Goal: Transaction & Acquisition: Purchase product/service

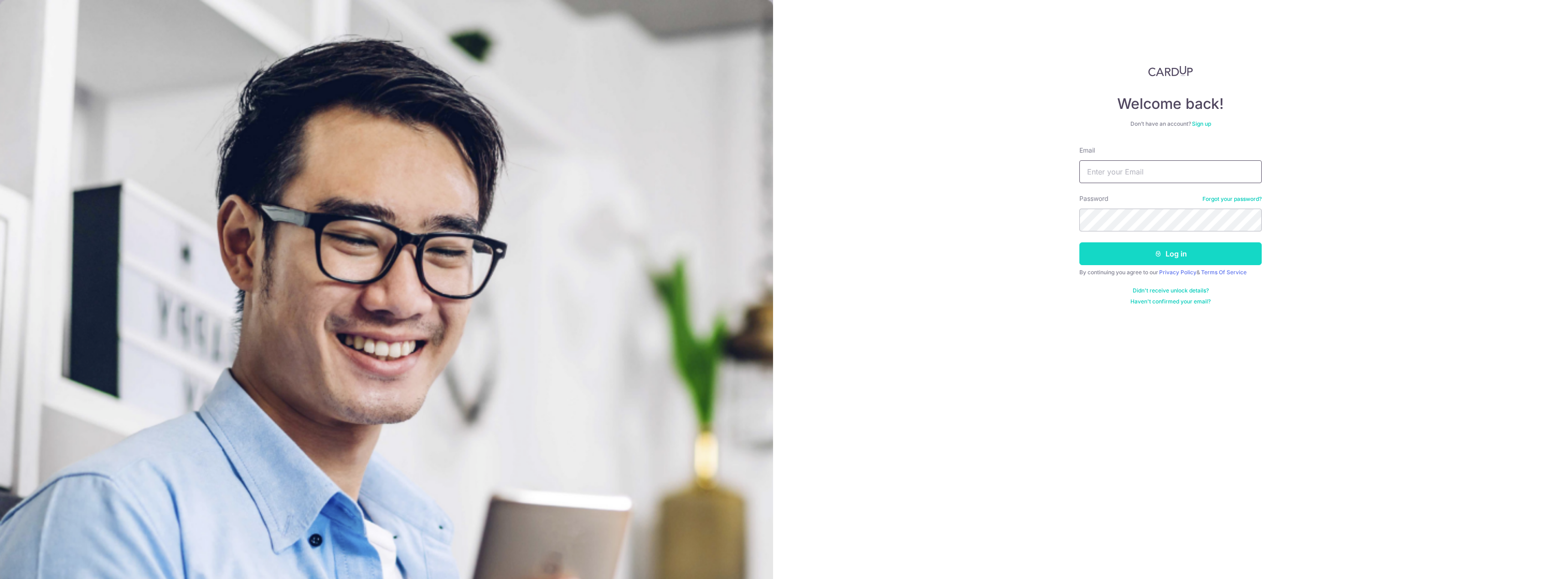
type input "zhian9796@gmail.com"
click at [1197, 254] on button "Log in" at bounding box center [1171, 253] width 183 height 23
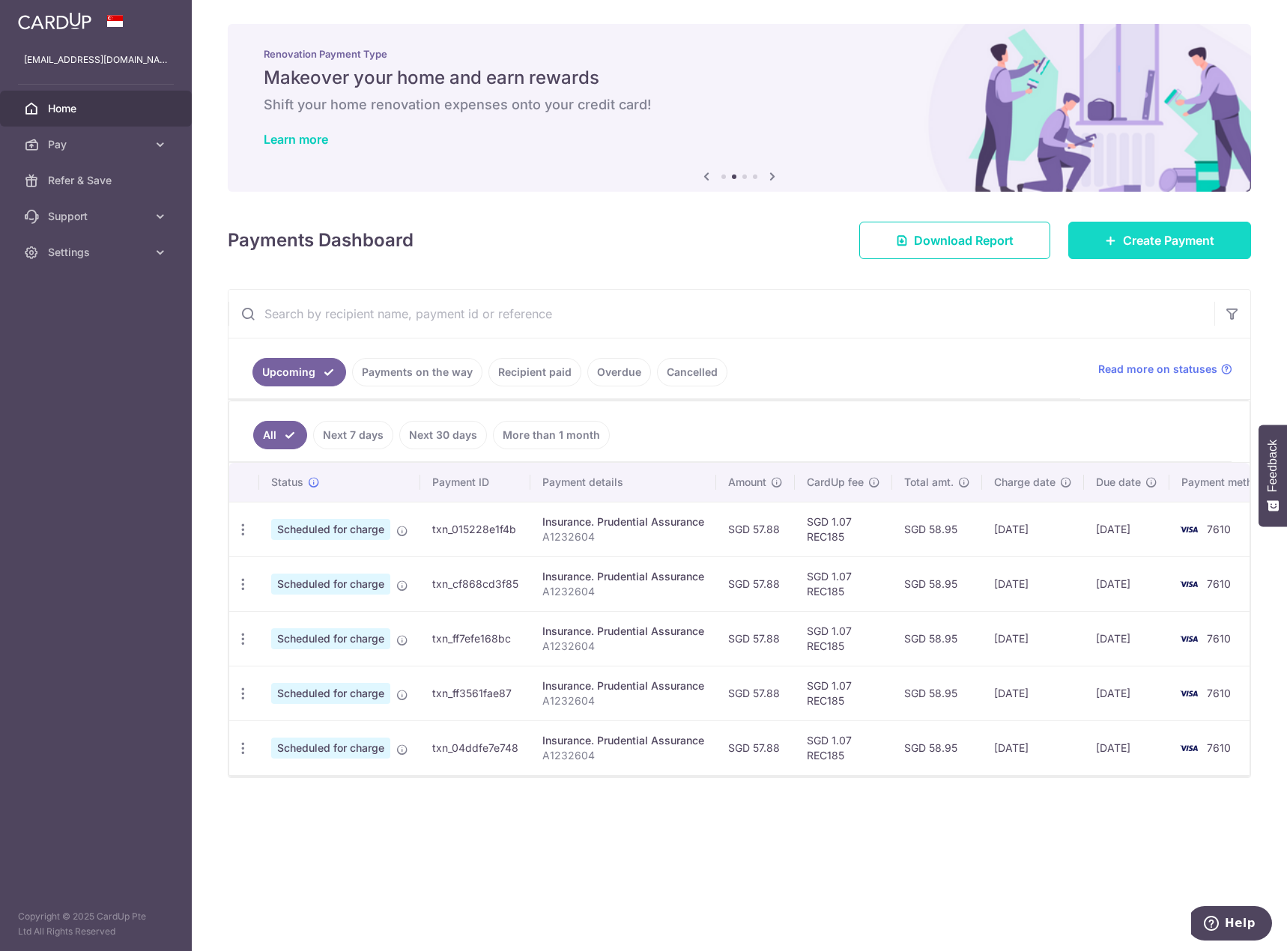
click at [1185, 239] on span "Create Payment" at bounding box center [1168, 240] width 91 height 18
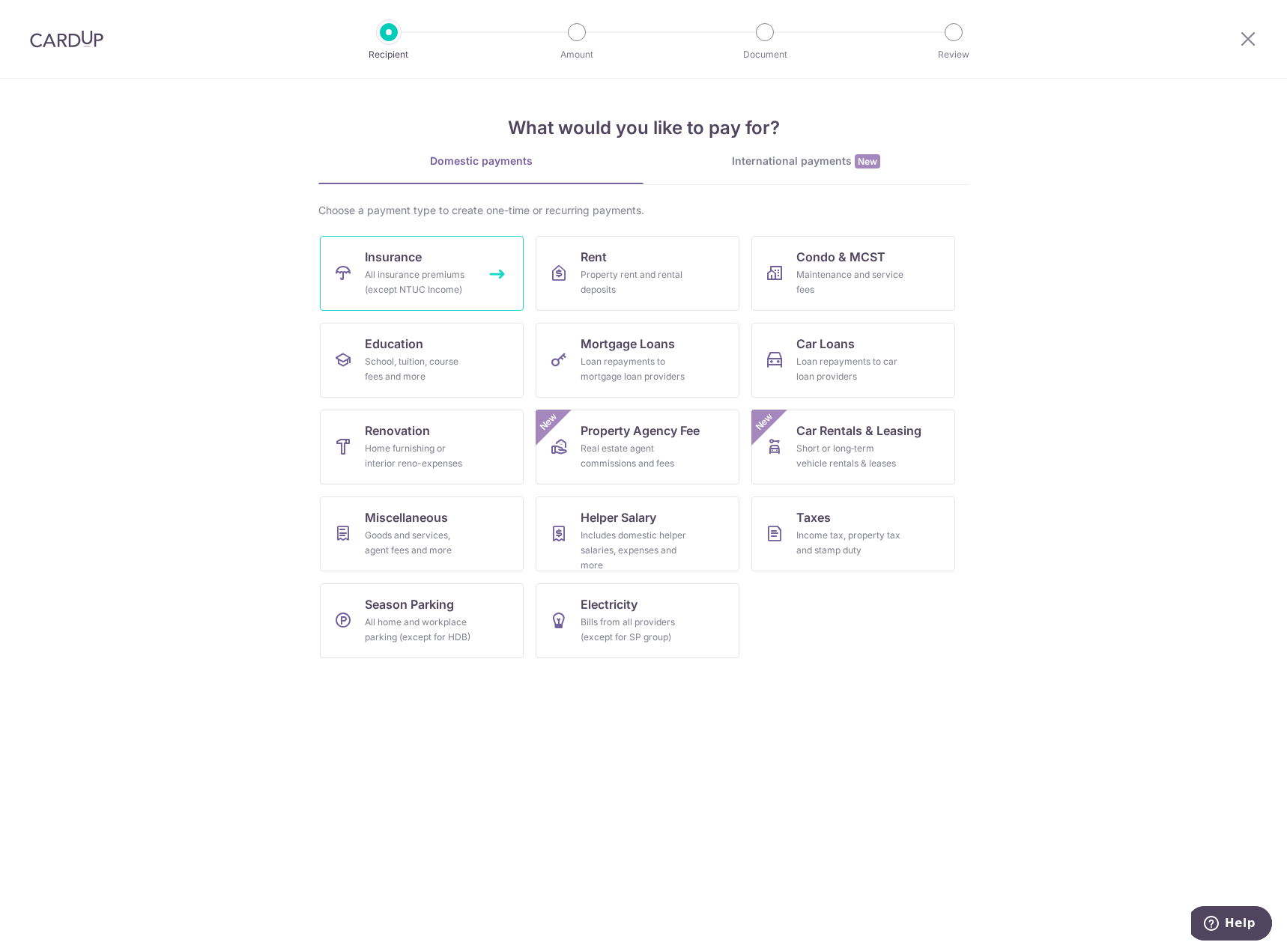
click at [452, 276] on div "All insurance premiums (except NTUC Income)" at bounding box center [419, 282] width 108 height 30
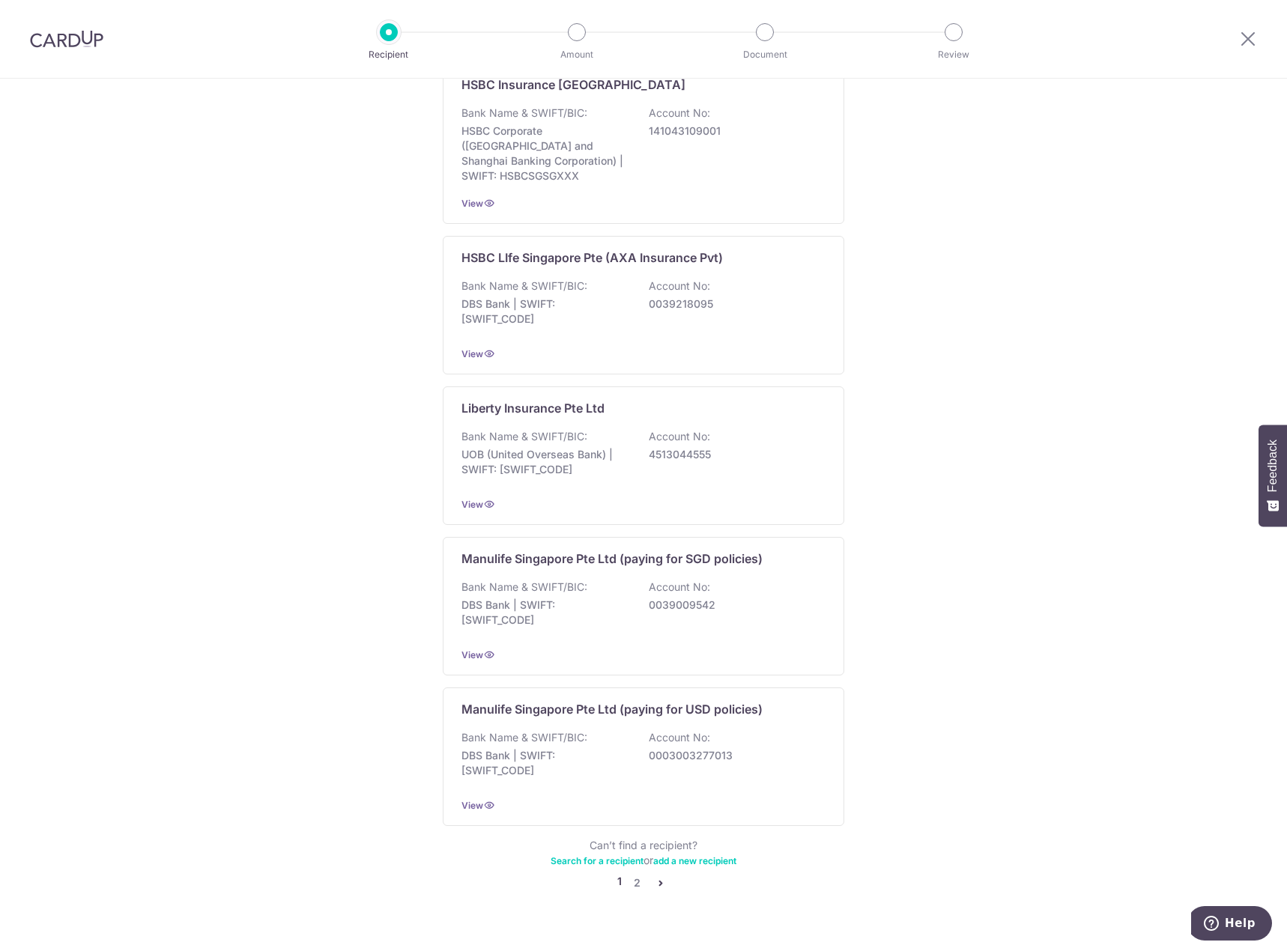
scroll to position [1094, 0]
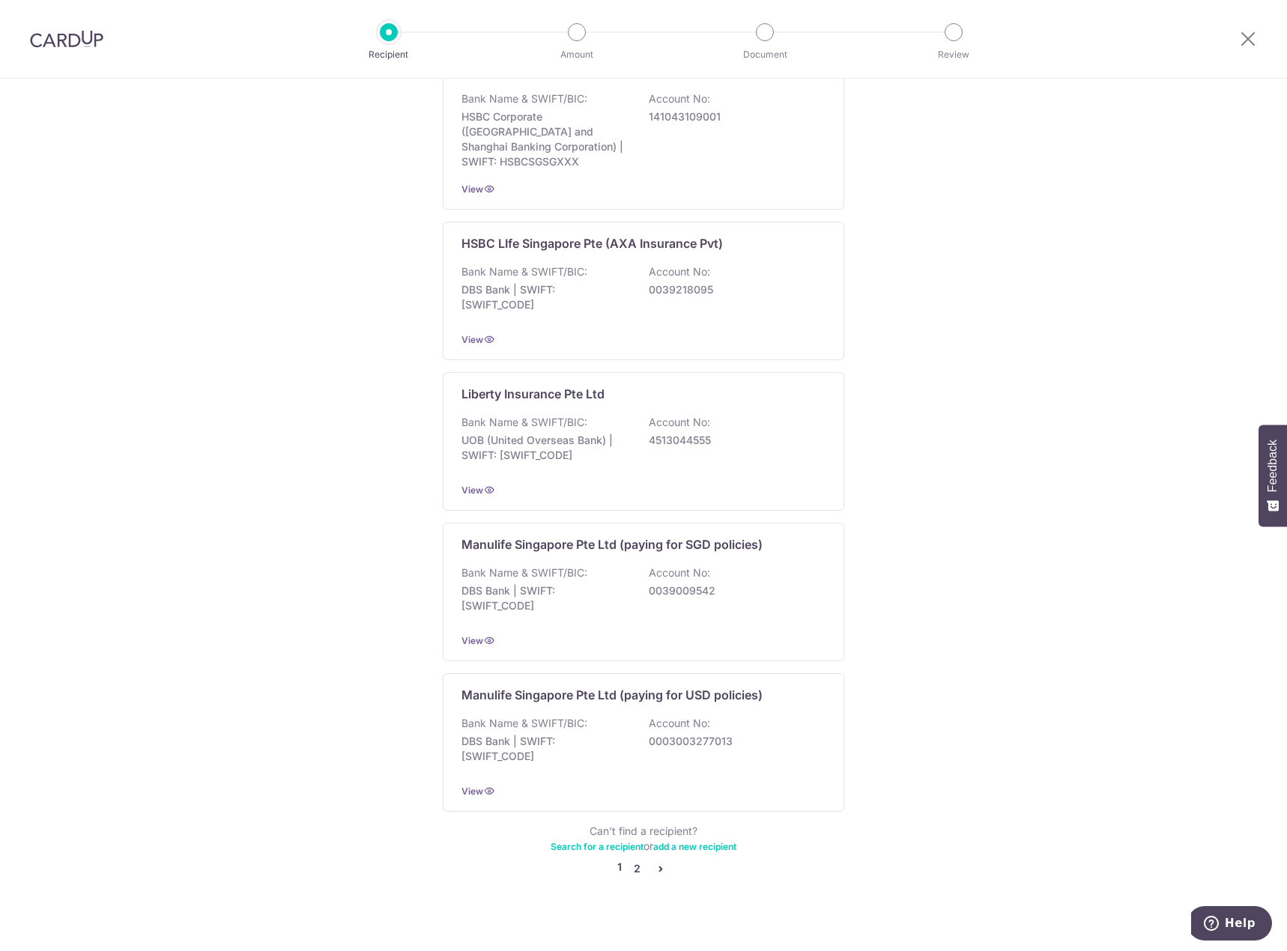
click at [629, 860] on link "2" at bounding box center [637, 869] width 18 height 18
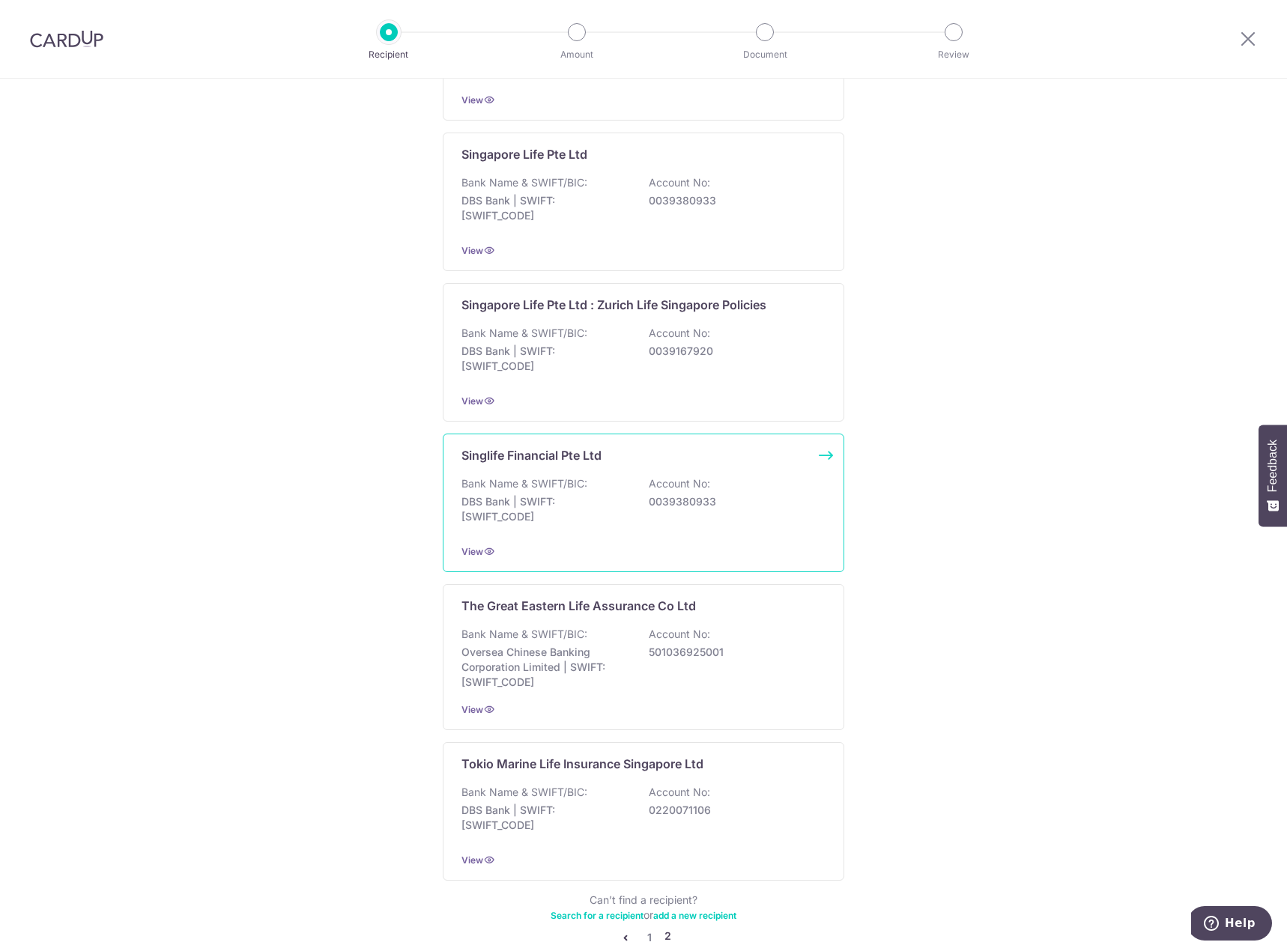
scroll to position [1102, 0]
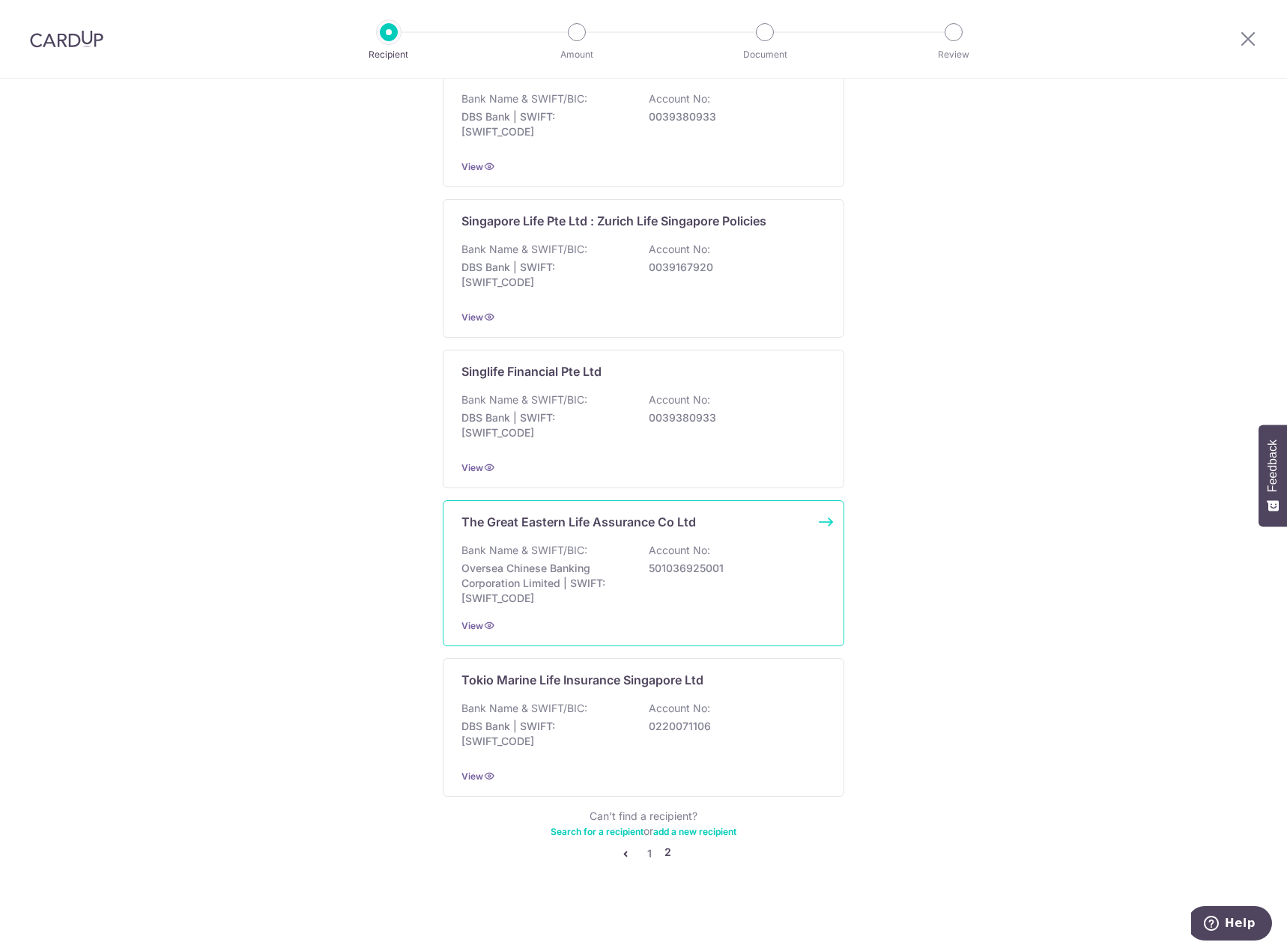
click at [640, 560] on div "Bank Name & SWIFT/BIC: Oversea Chinese Banking Corporation Limited | SWIFT: OCB…" at bounding box center [643, 574] width 364 height 63
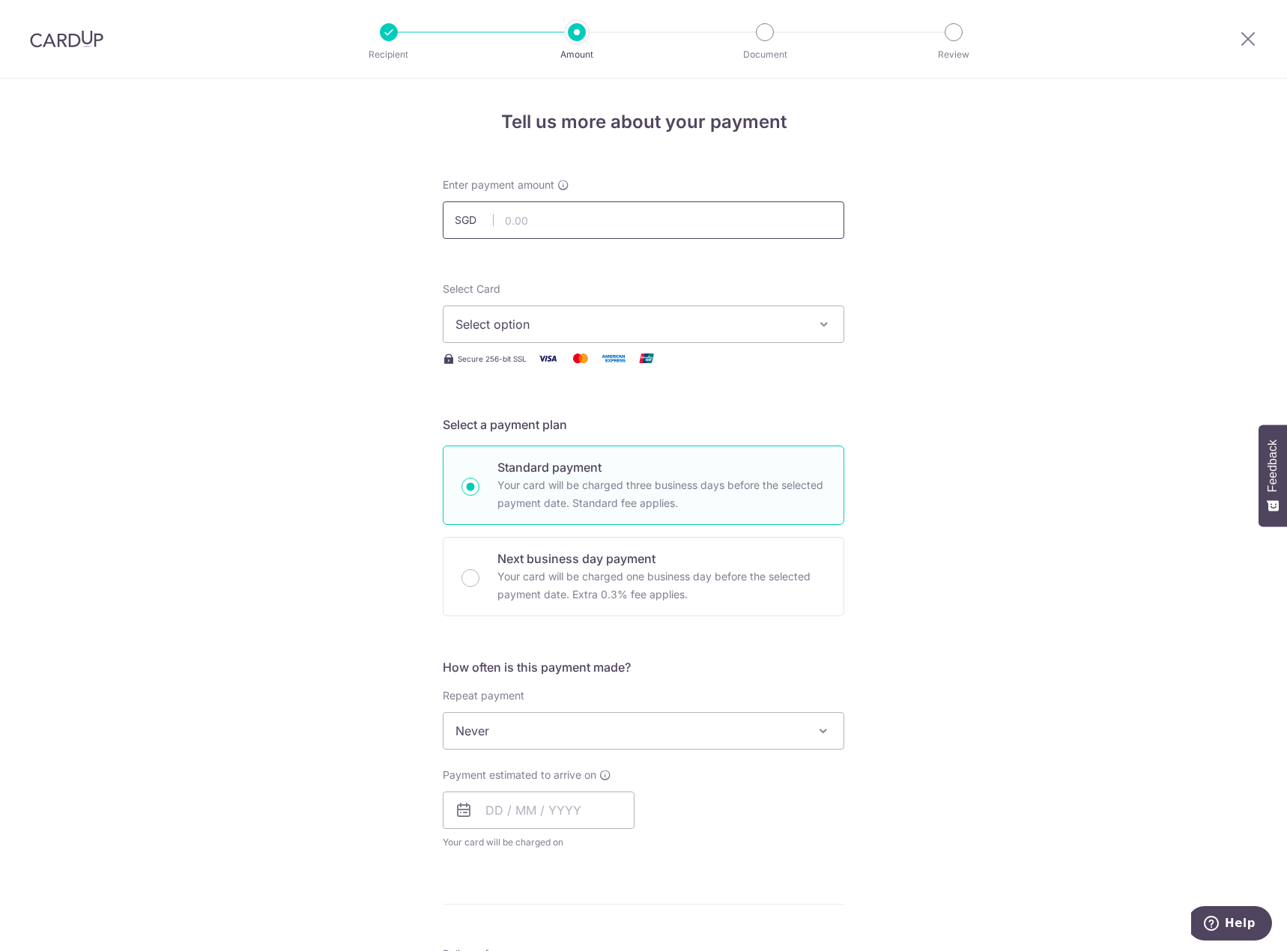
click at [525, 217] on input "text" at bounding box center [643, 219] width 401 height 37
type input "3,872.10"
click at [215, 357] on div "Tell us more about your payment Enter payment amount SGD 3,872.10 3872.10 Selec…" at bounding box center [643, 756] width 1287 height 1355
click at [544, 329] on span "Select option" at bounding box center [629, 324] width 349 height 18
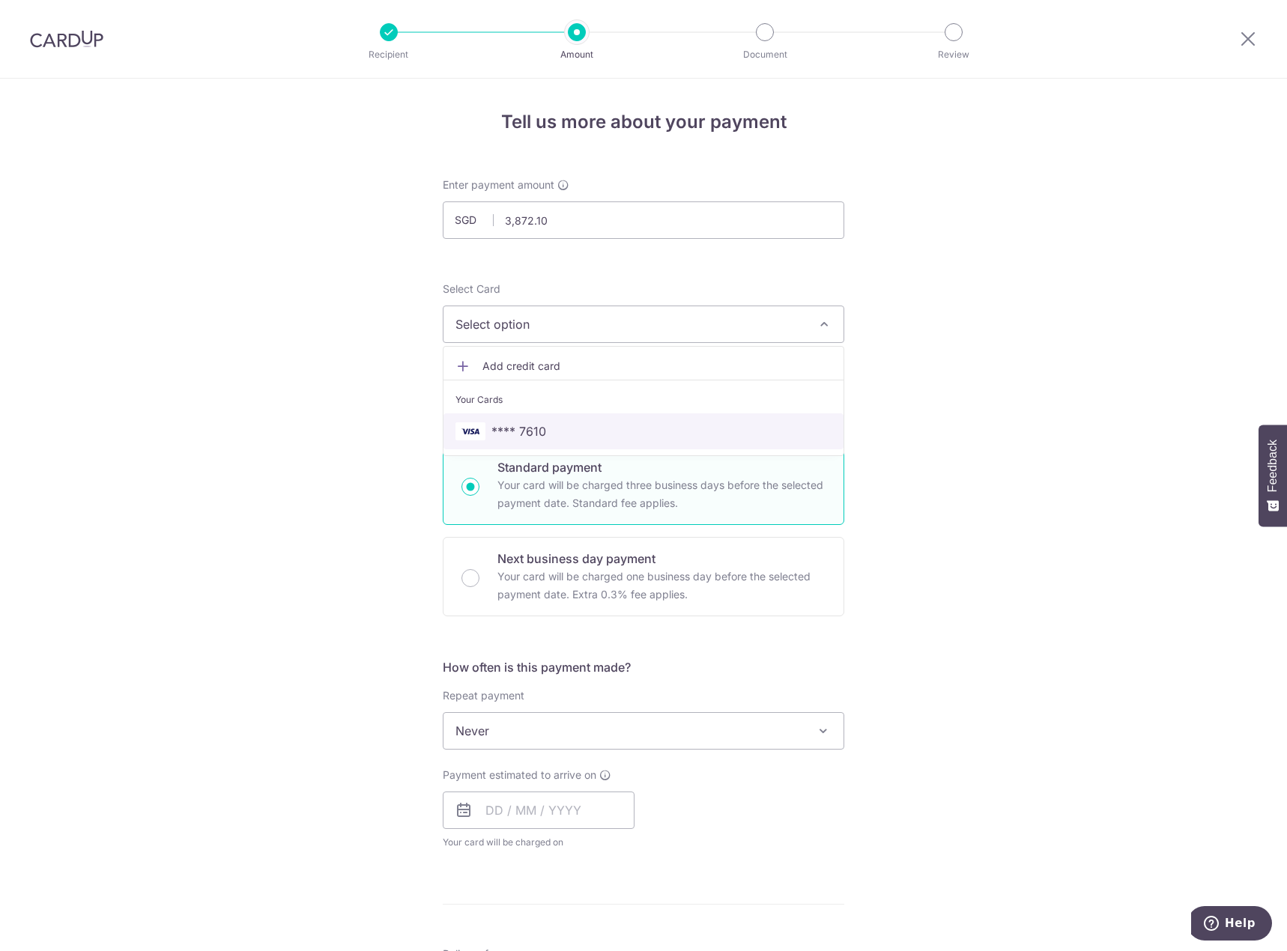
drag, startPoint x: 546, startPoint y: 433, endPoint x: 537, endPoint y: 432, distance: 9.0
click at [546, 433] on span "**** 7610" at bounding box center [643, 431] width 376 height 18
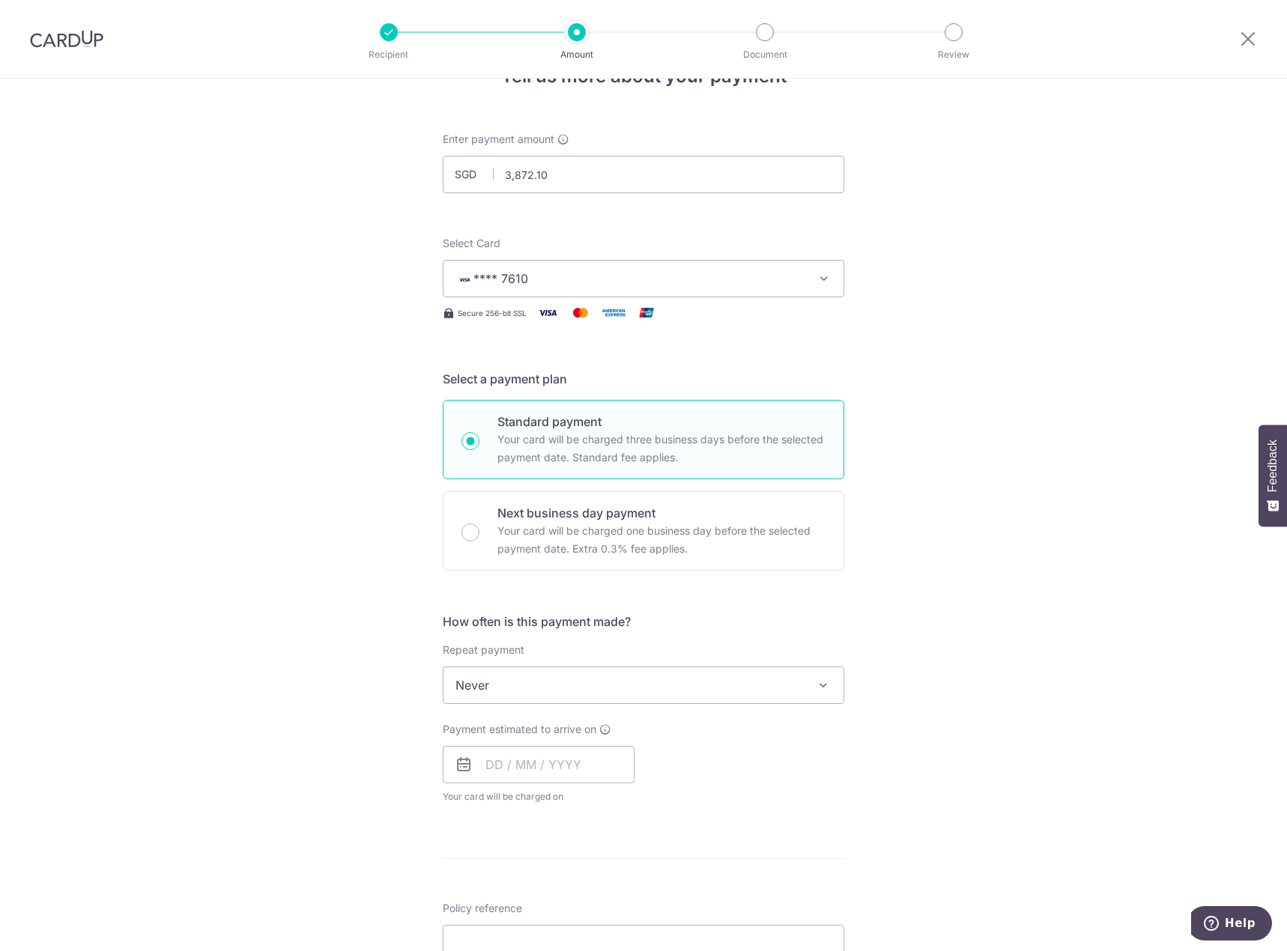
scroll to position [225, 0]
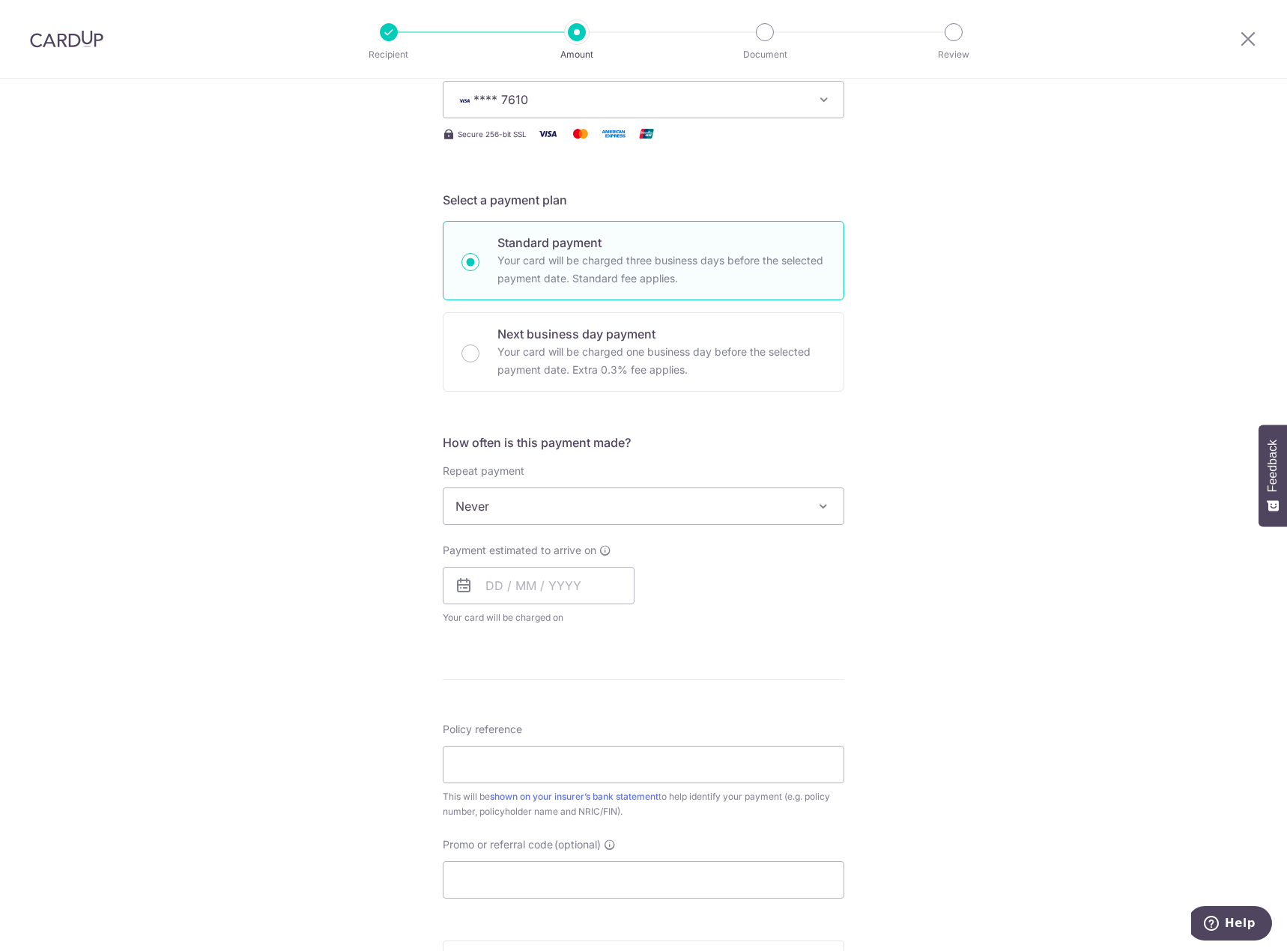
click at [573, 505] on span "Never" at bounding box center [643, 506] width 400 height 36
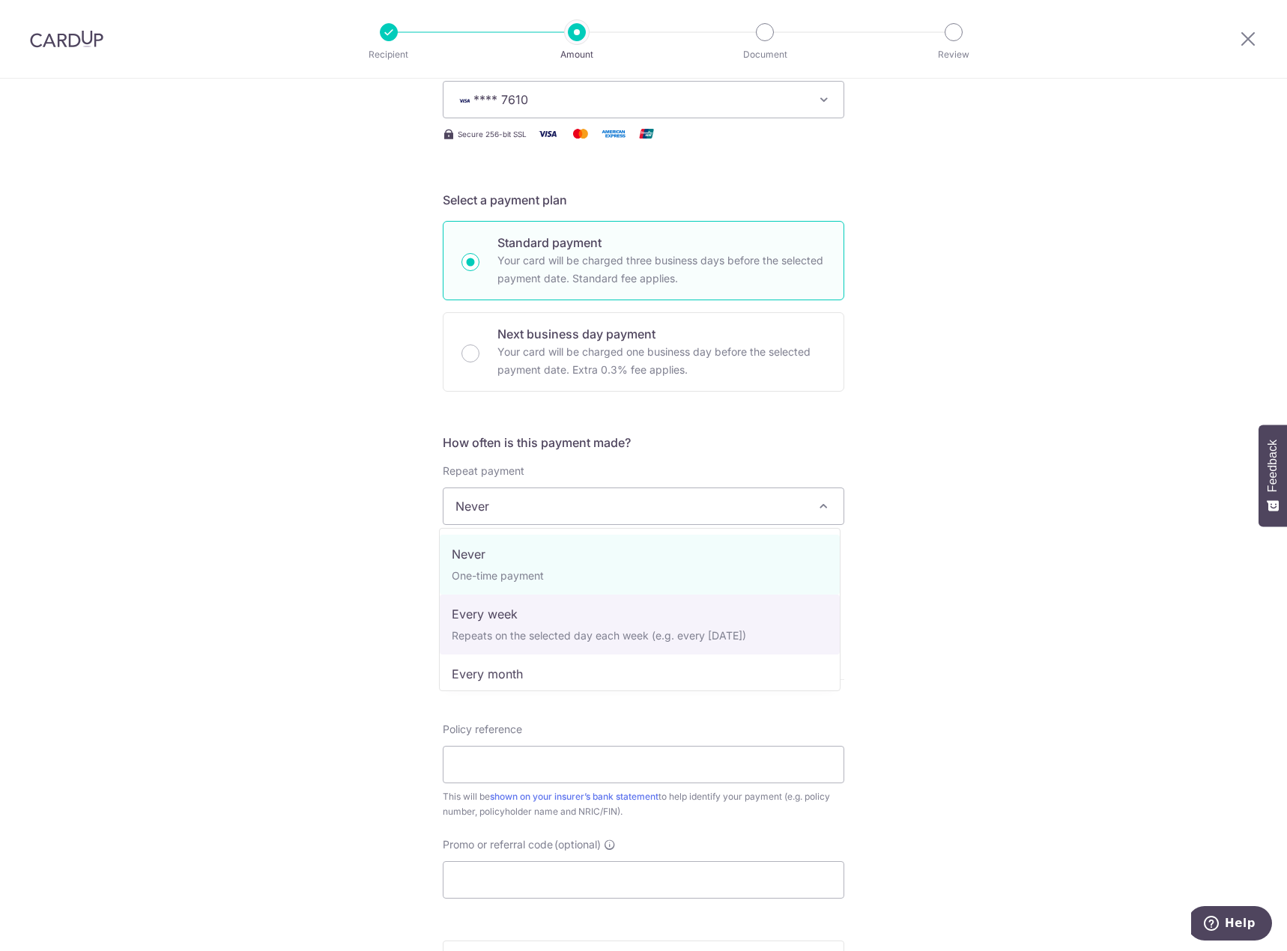
scroll to position [210, 0]
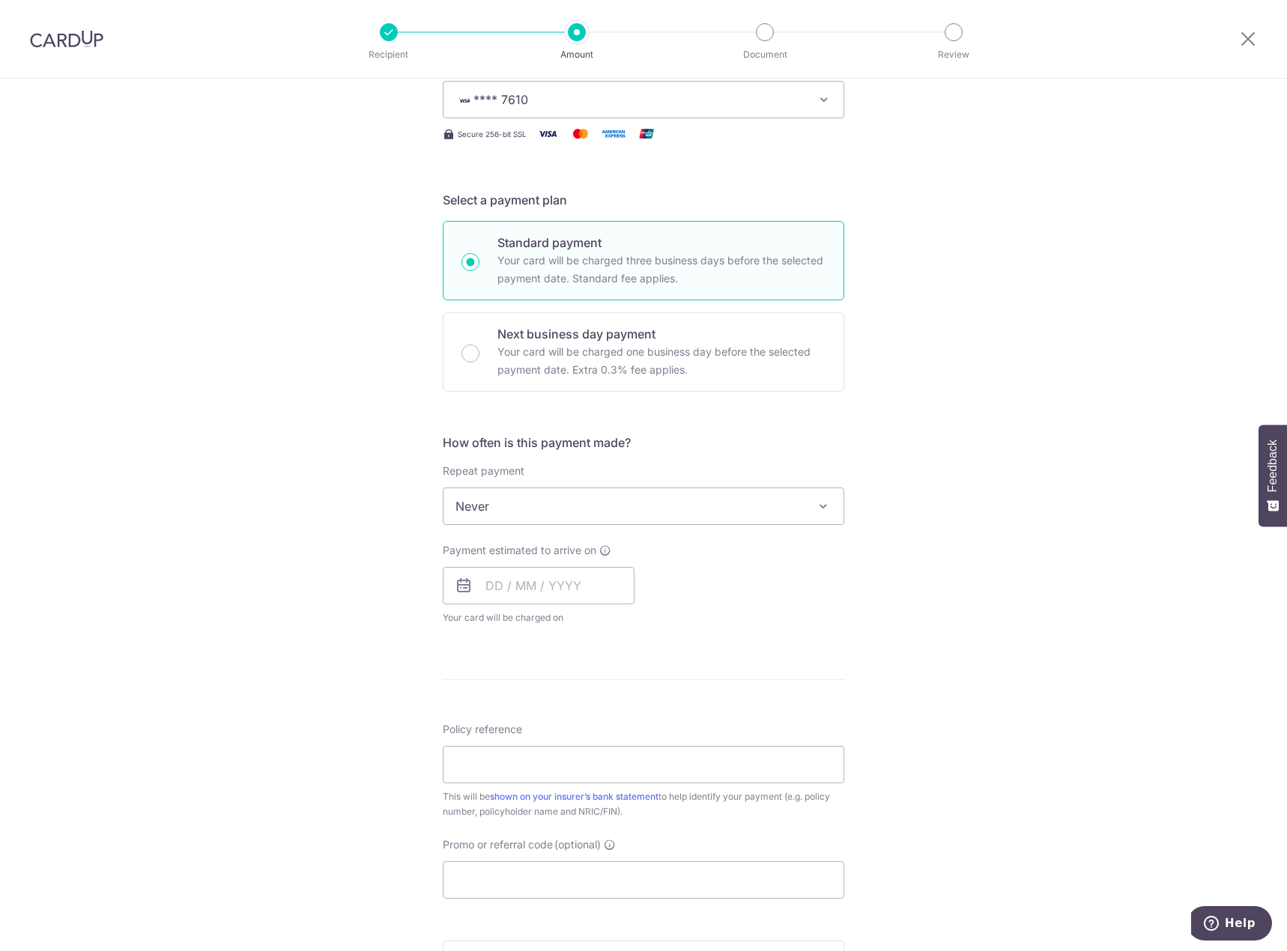
click at [1103, 576] on div "Tell us more about your payment Enter payment amount SGD 3,872.10 3872.10 Selec…" at bounding box center [643, 531] width 1287 height 1355
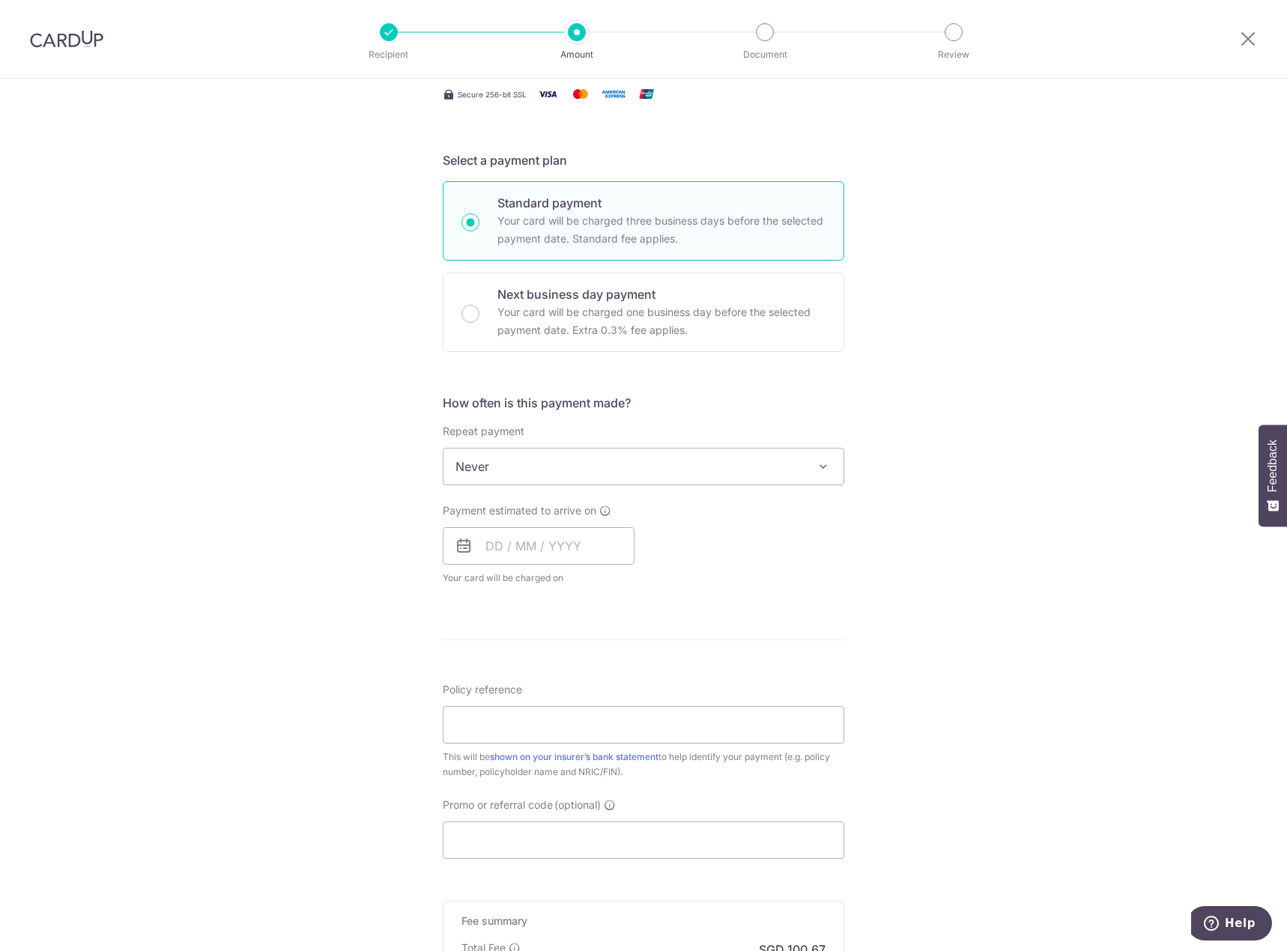
scroll to position [300, 0]
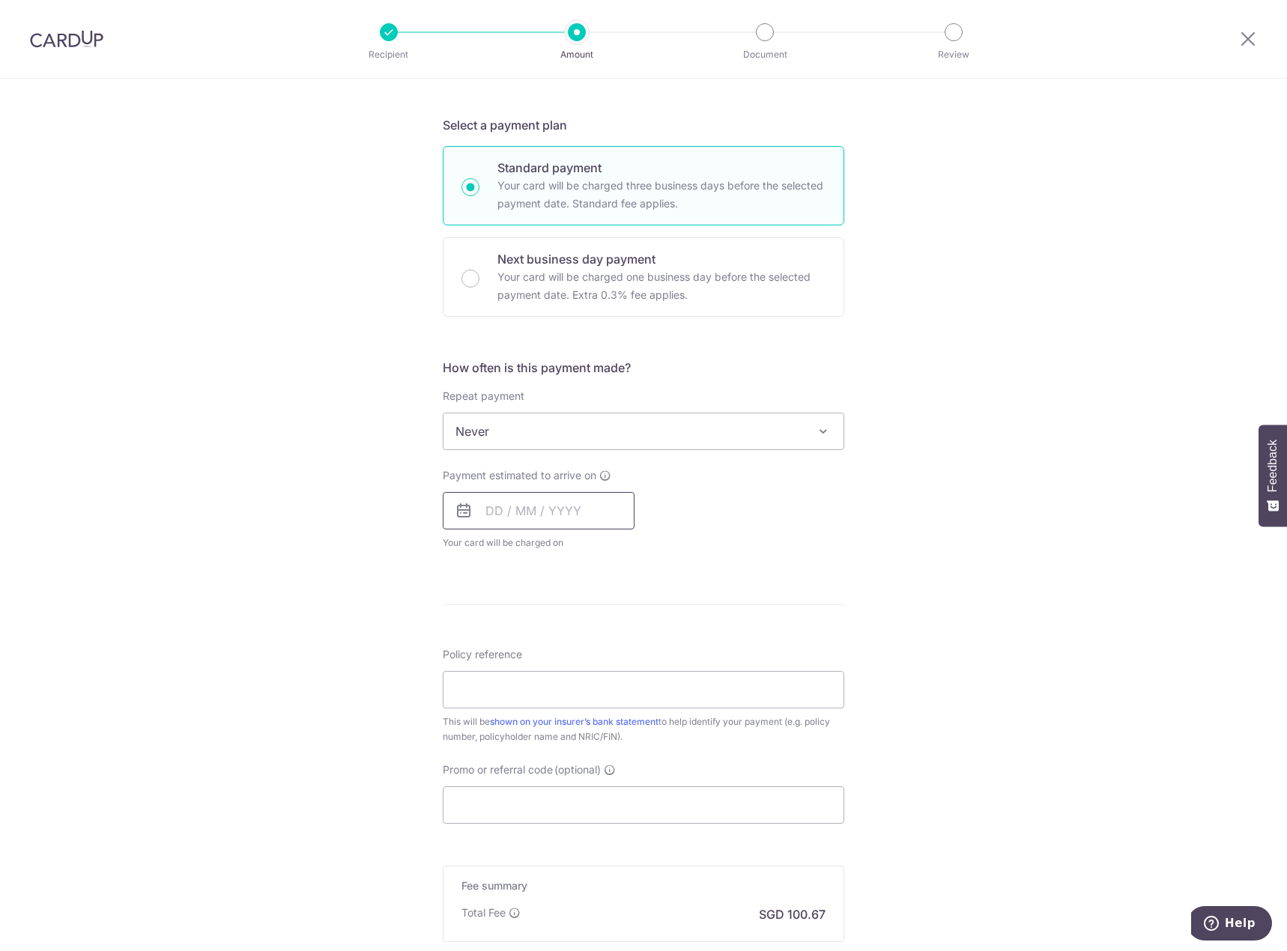
click at [547, 509] on input "text" at bounding box center [539, 510] width 192 height 37
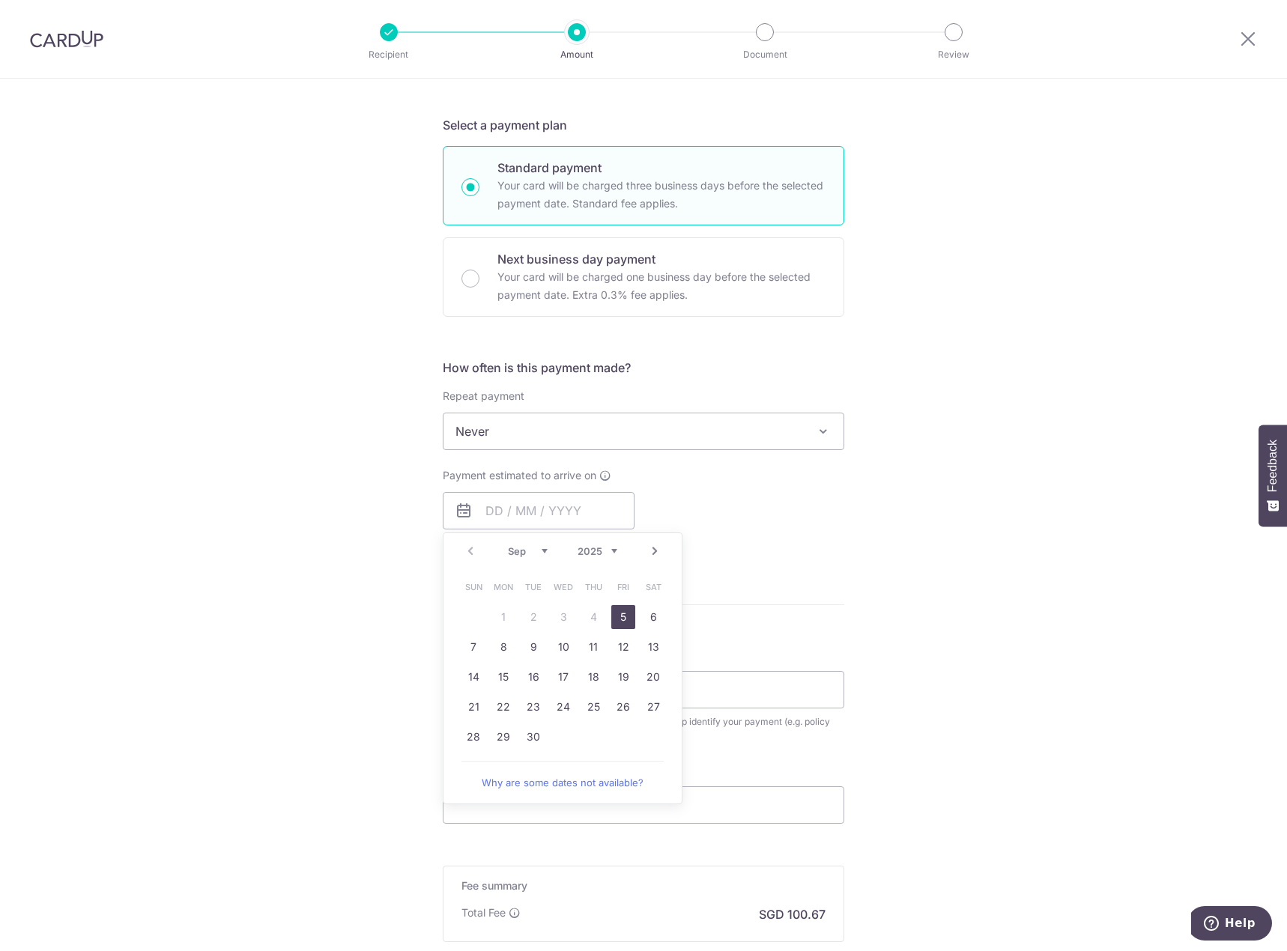
click at [877, 568] on div "Tell us more about your payment Enter payment amount SGD 3,872.10 3872.10 Selec…" at bounding box center [643, 456] width 1287 height 1355
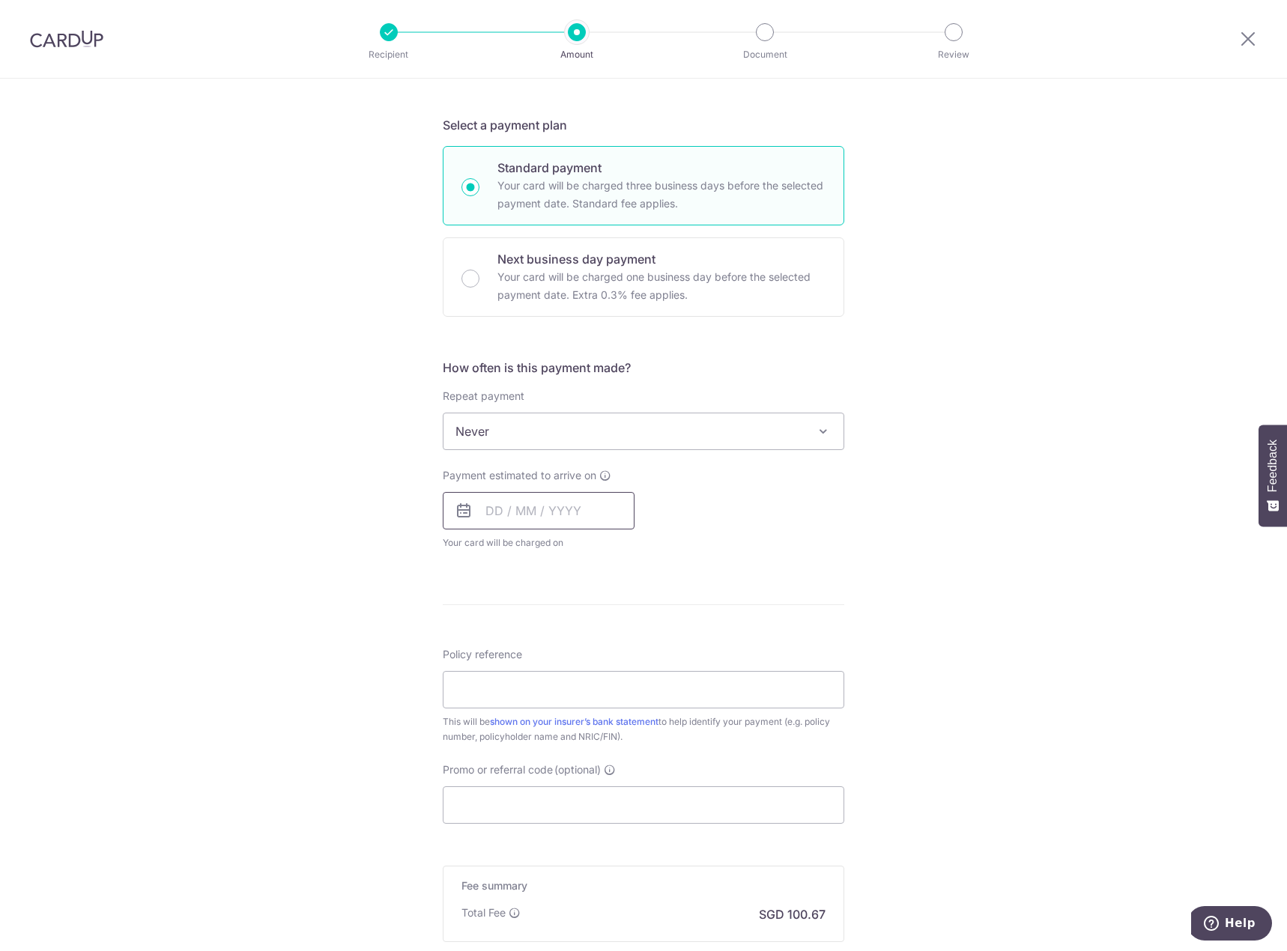
click at [488, 514] on input "text" at bounding box center [539, 510] width 192 height 37
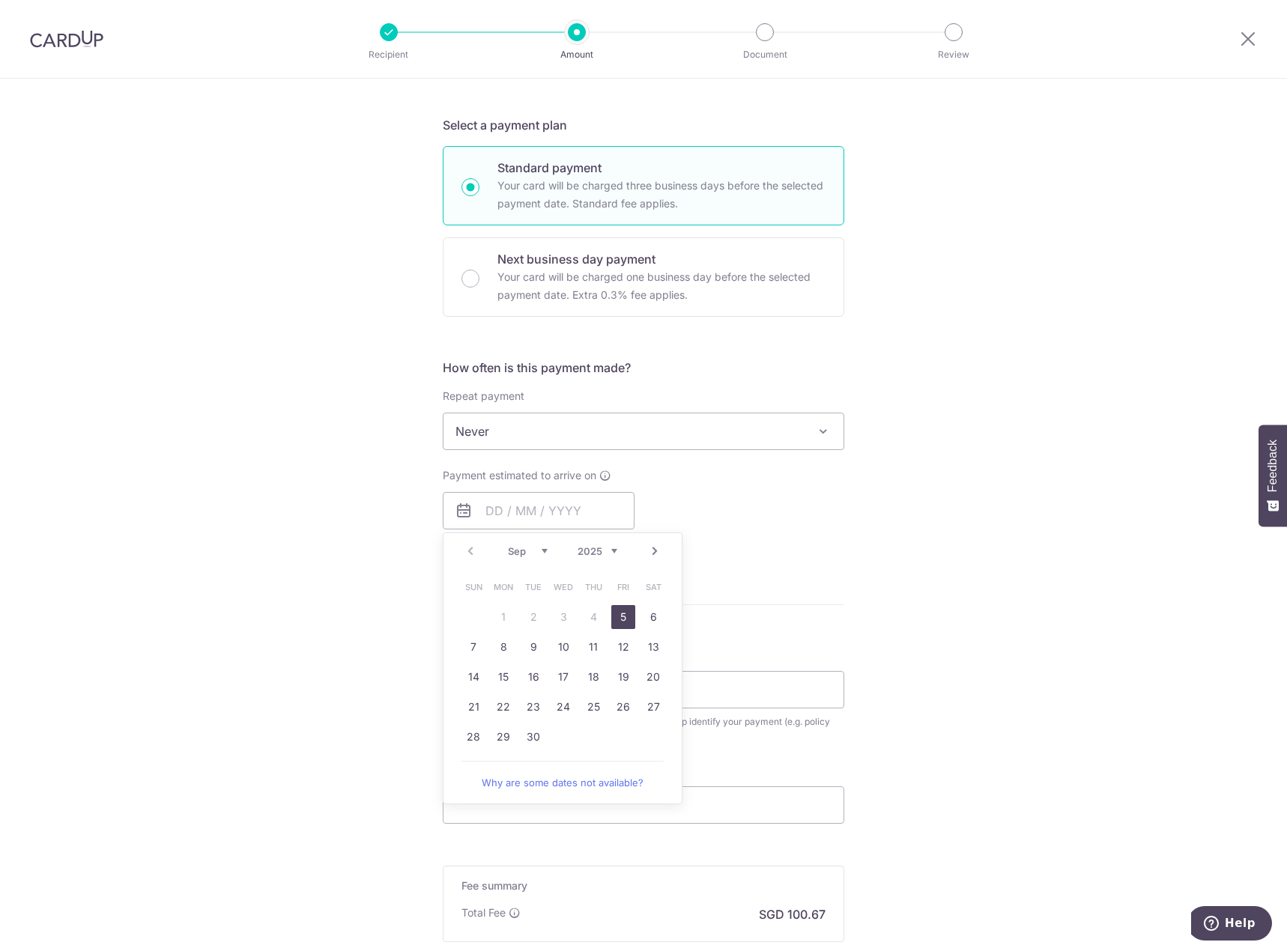
click at [625, 616] on link "5" at bounding box center [623, 617] width 24 height 24
type input "[DATE]"
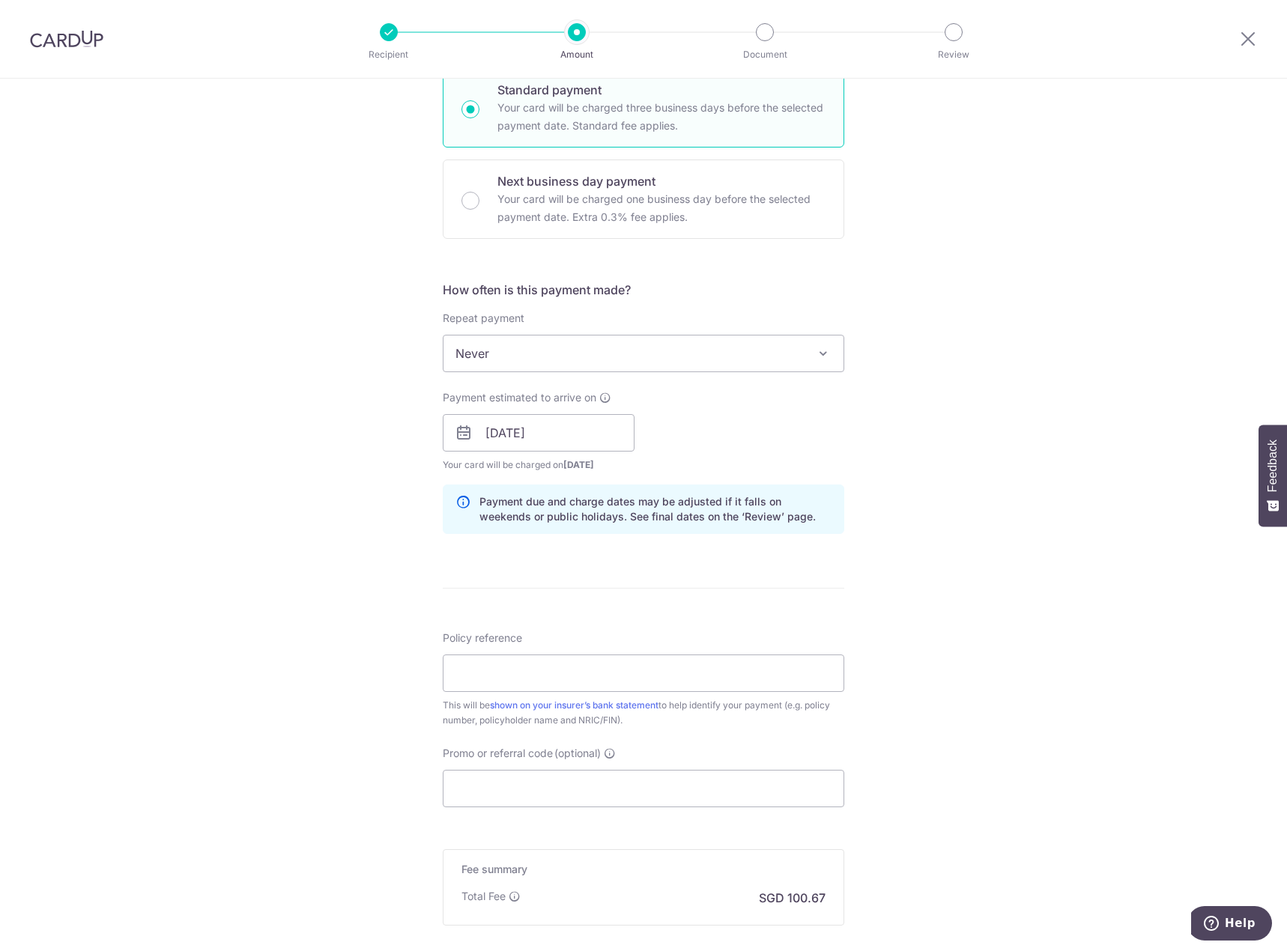
scroll to position [524, 0]
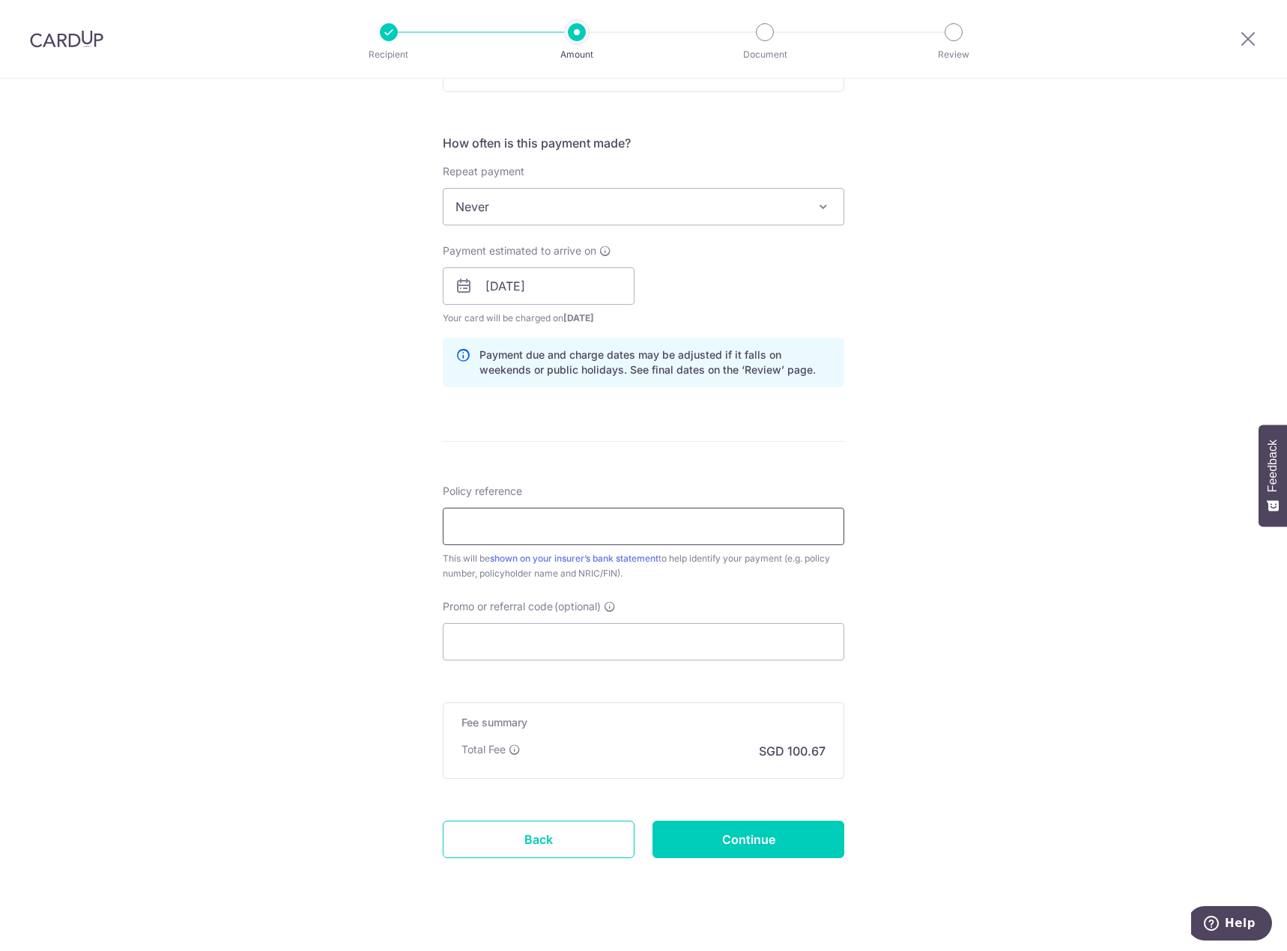
click at [597, 532] on input "Policy reference" at bounding box center [643, 526] width 401 height 37
drag, startPoint x: 551, startPoint y: 530, endPoint x: 535, endPoint y: 531, distance: 15.7
click at [535, 531] on input "0254424726" at bounding box center [643, 526] width 401 height 37
type input "0254424726"
click at [559, 640] on input "Promo or referral code (optional)" at bounding box center [643, 641] width 401 height 37
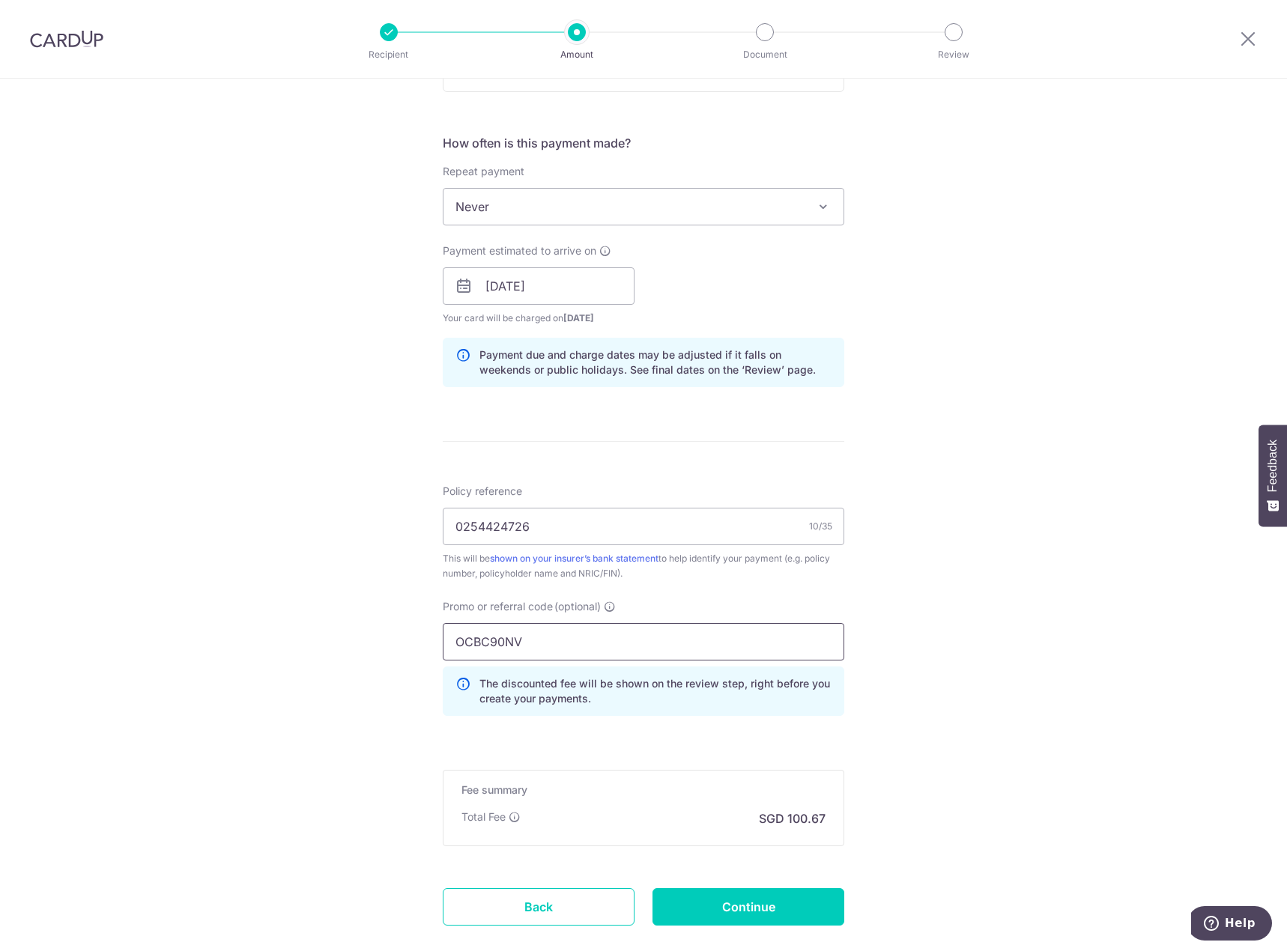
type input "OCBC90NV"
click at [1012, 671] on div "Tell us more about your payment Enter payment amount SGD 3,872.10 3872.10 Selec…" at bounding box center [643, 295] width 1287 height 1483
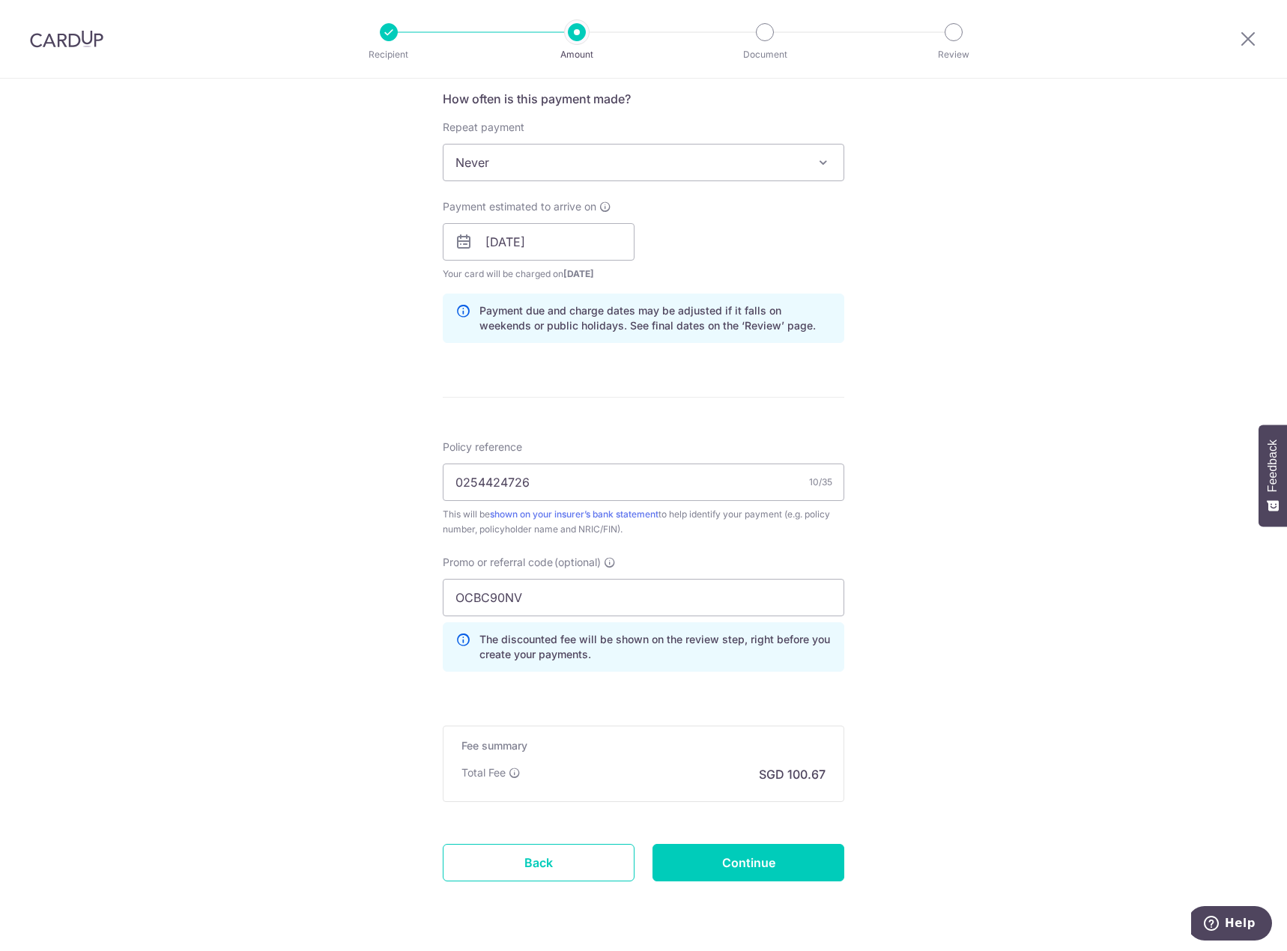
scroll to position [611, 0]
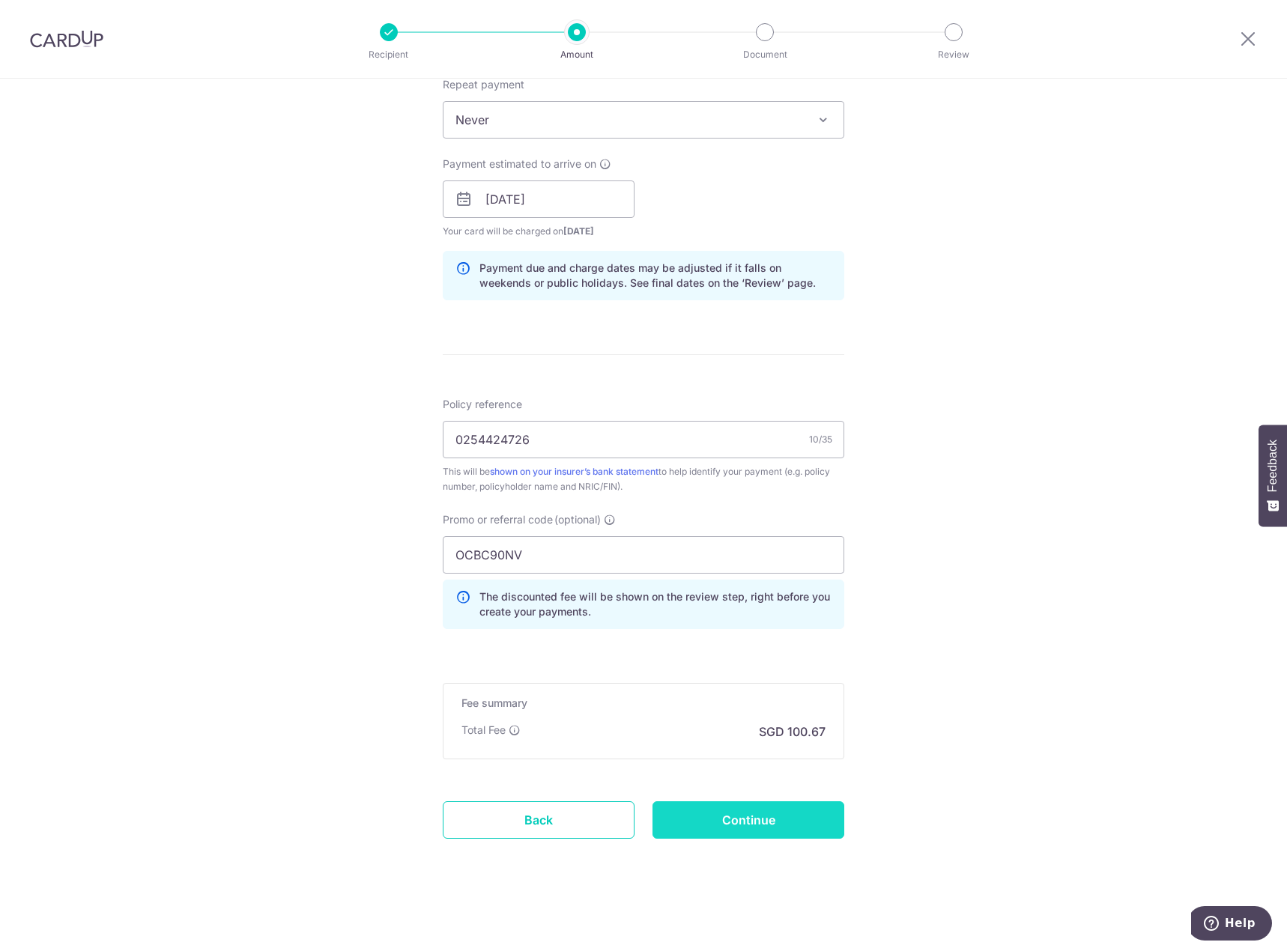
click at [797, 823] on input "Continue" at bounding box center [748, 819] width 192 height 37
type input "Create Schedule"
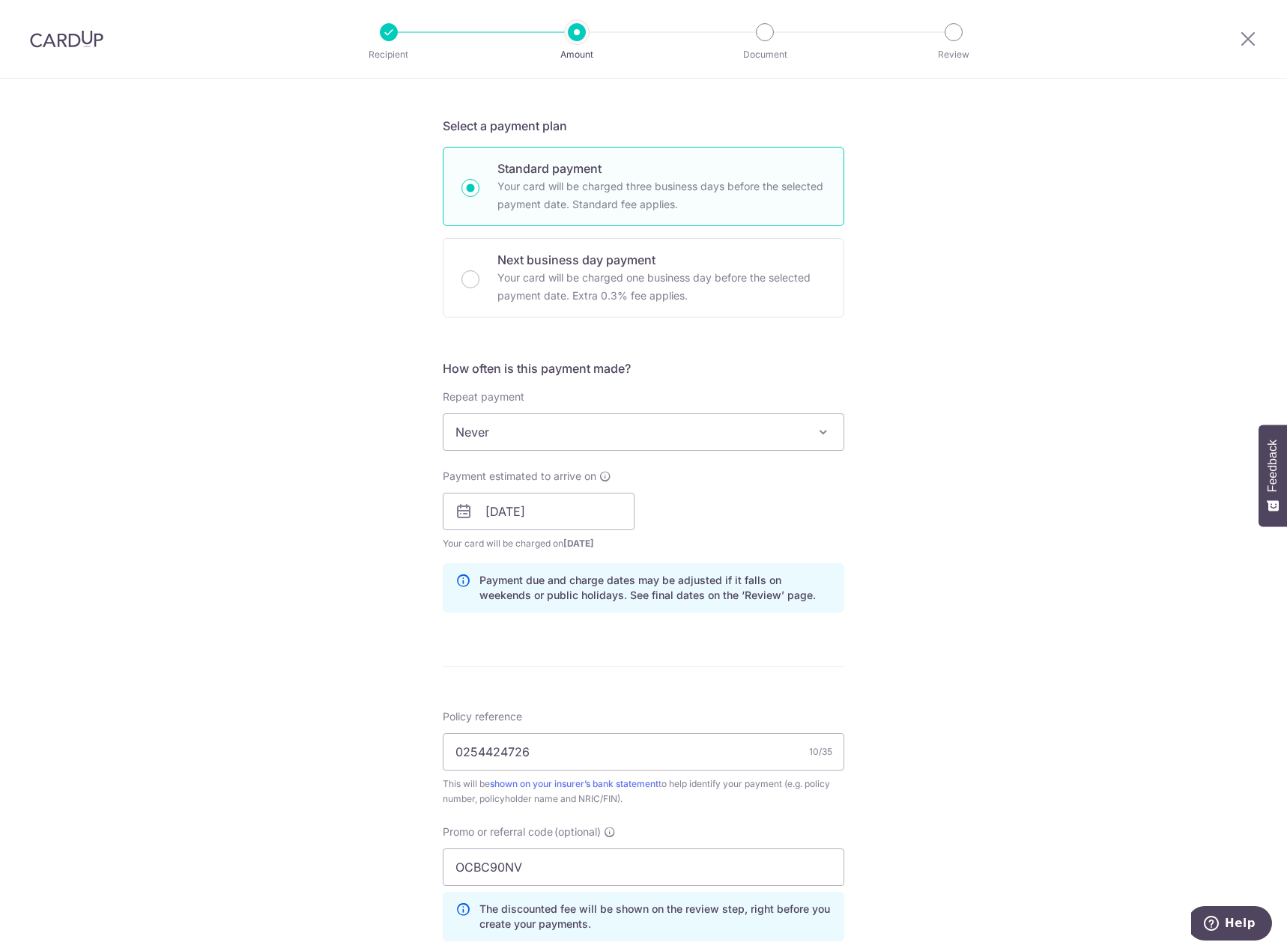
scroll to position [524, 0]
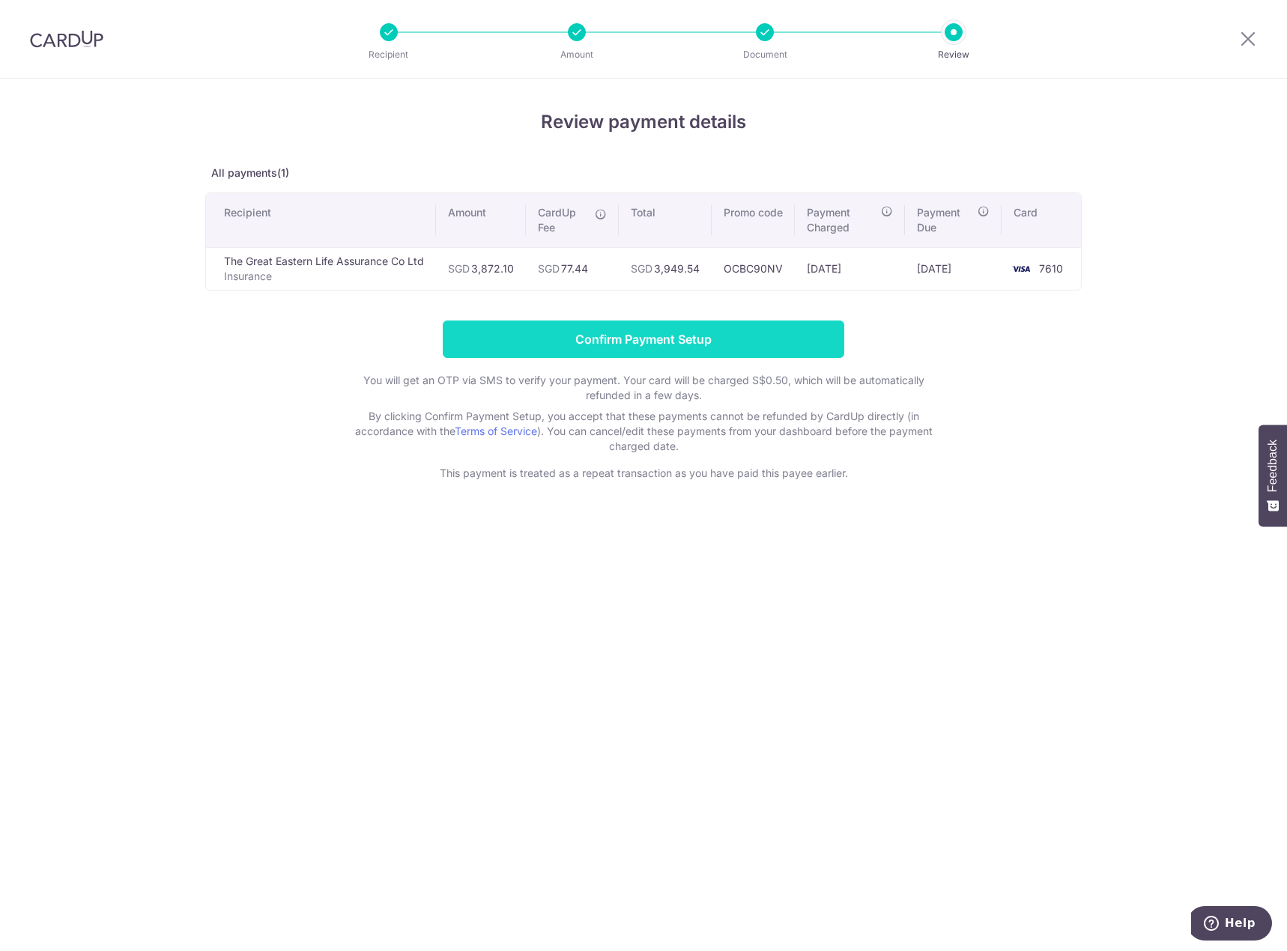
click at [568, 341] on input "Confirm Payment Setup" at bounding box center [643, 339] width 401 height 37
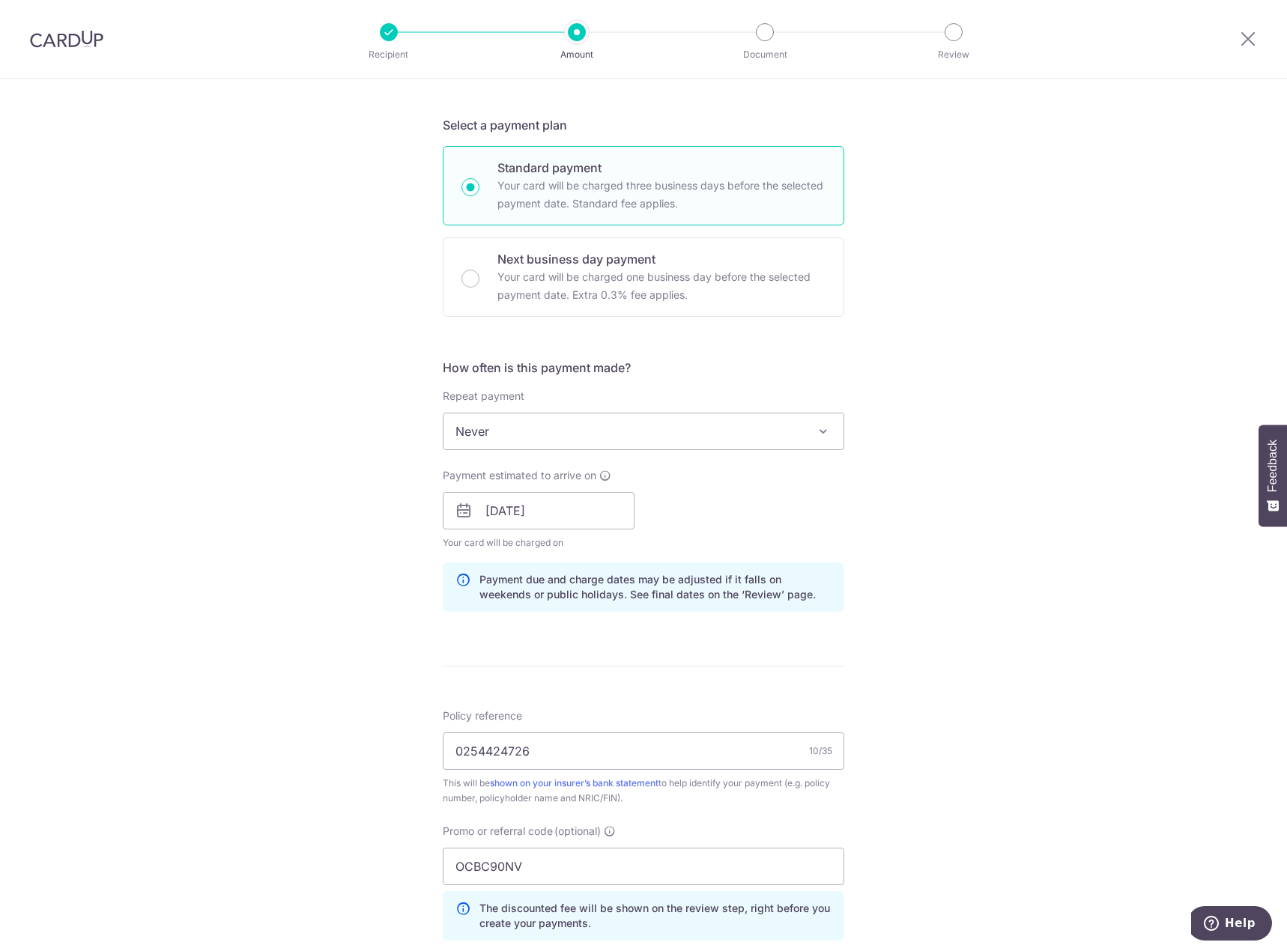
scroll to position [599, 0]
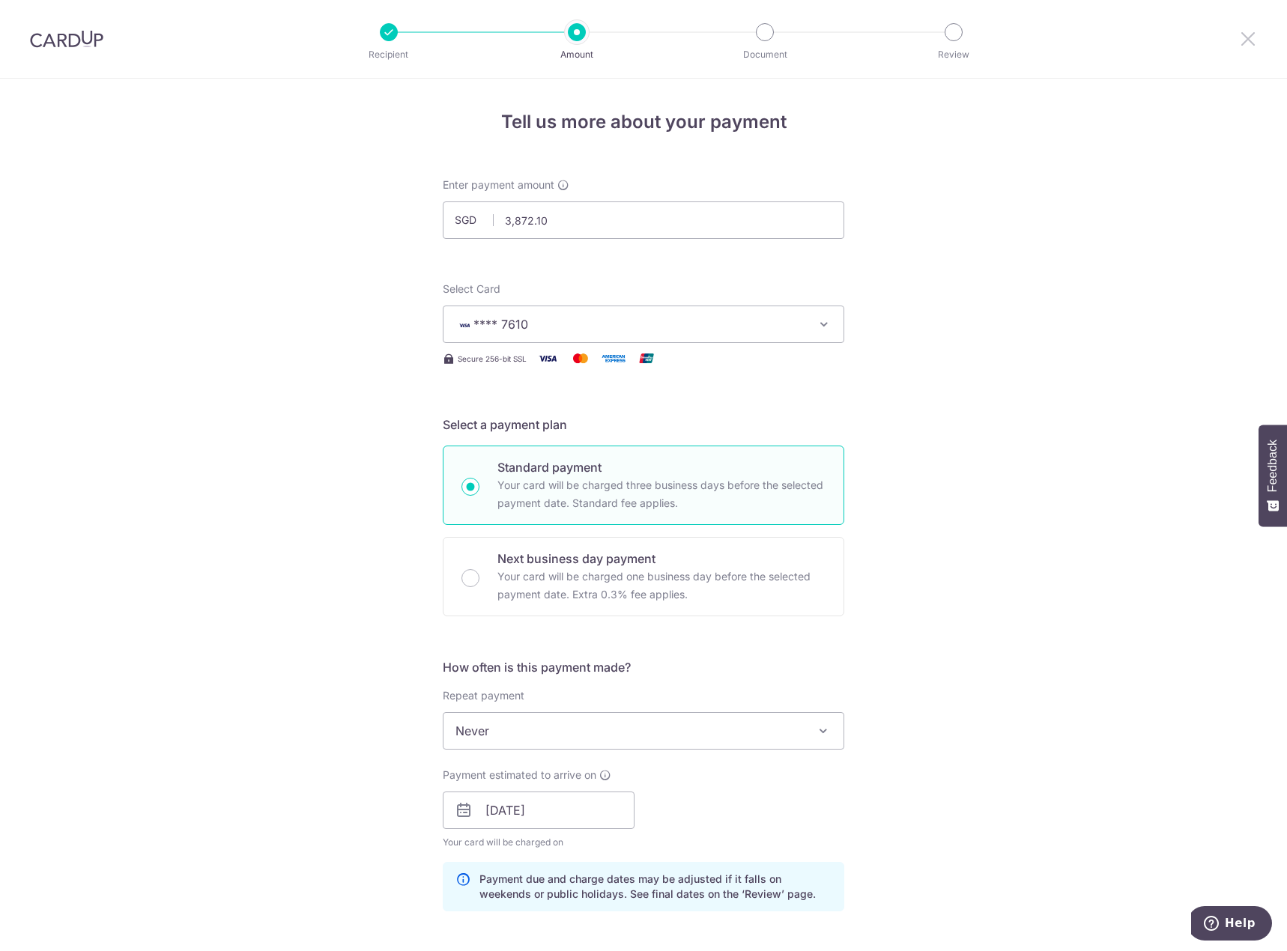
click at [1242, 40] on icon at bounding box center [1248, 38] width 18 height 19
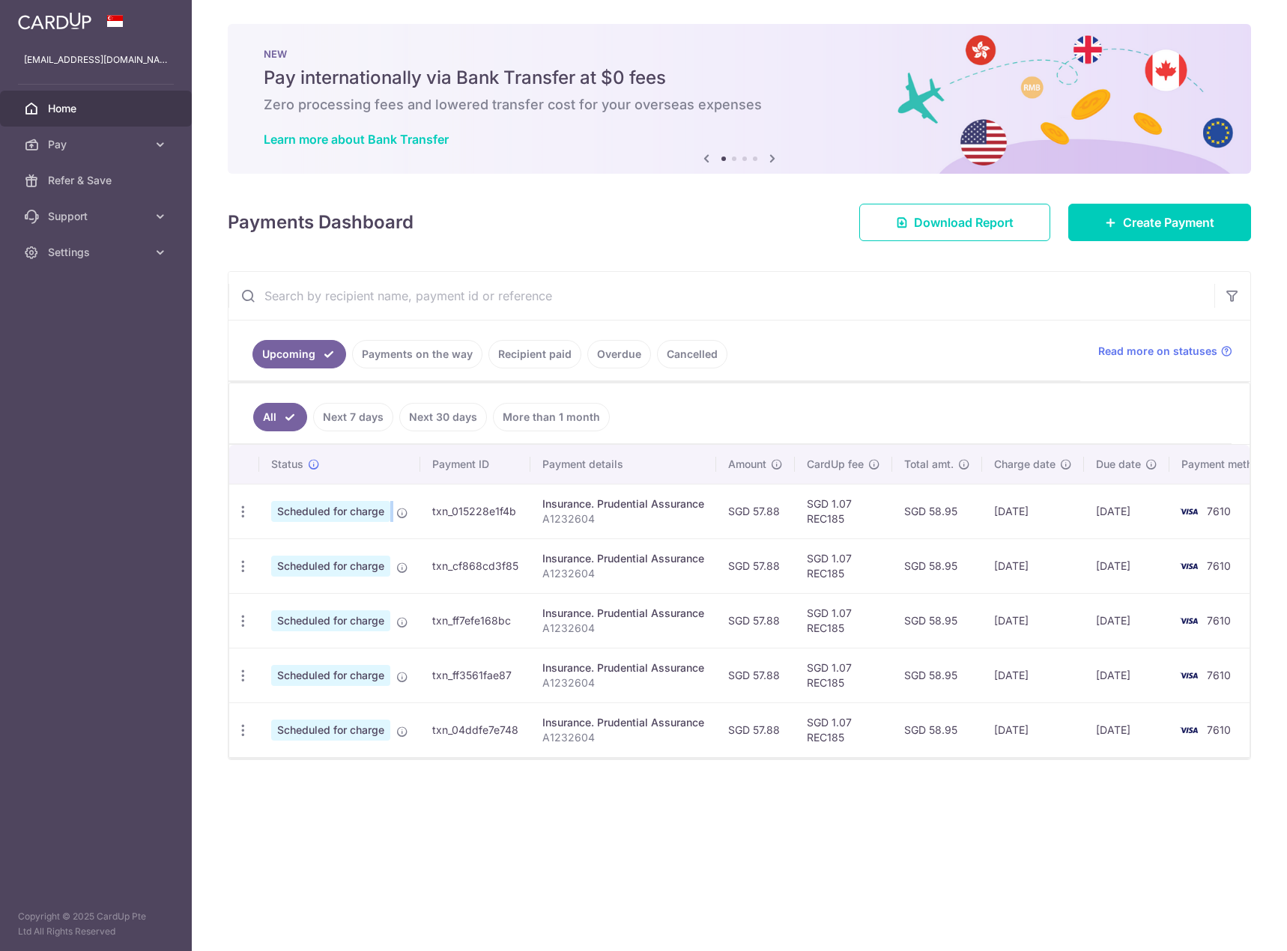
click at [392, 510] on td "Scheduled for charge" at bounding box center [339, 511] width 161 height 55
click at [402, 513] on icon at bounding box center [402, 513] width 12 height 12
click at [243, 514] on icon "button" at bounding box center [243, 512] width 16 height 16
click at [318, 556] on span "Update payment" at bounding box center [323, 553] width 102 height 18
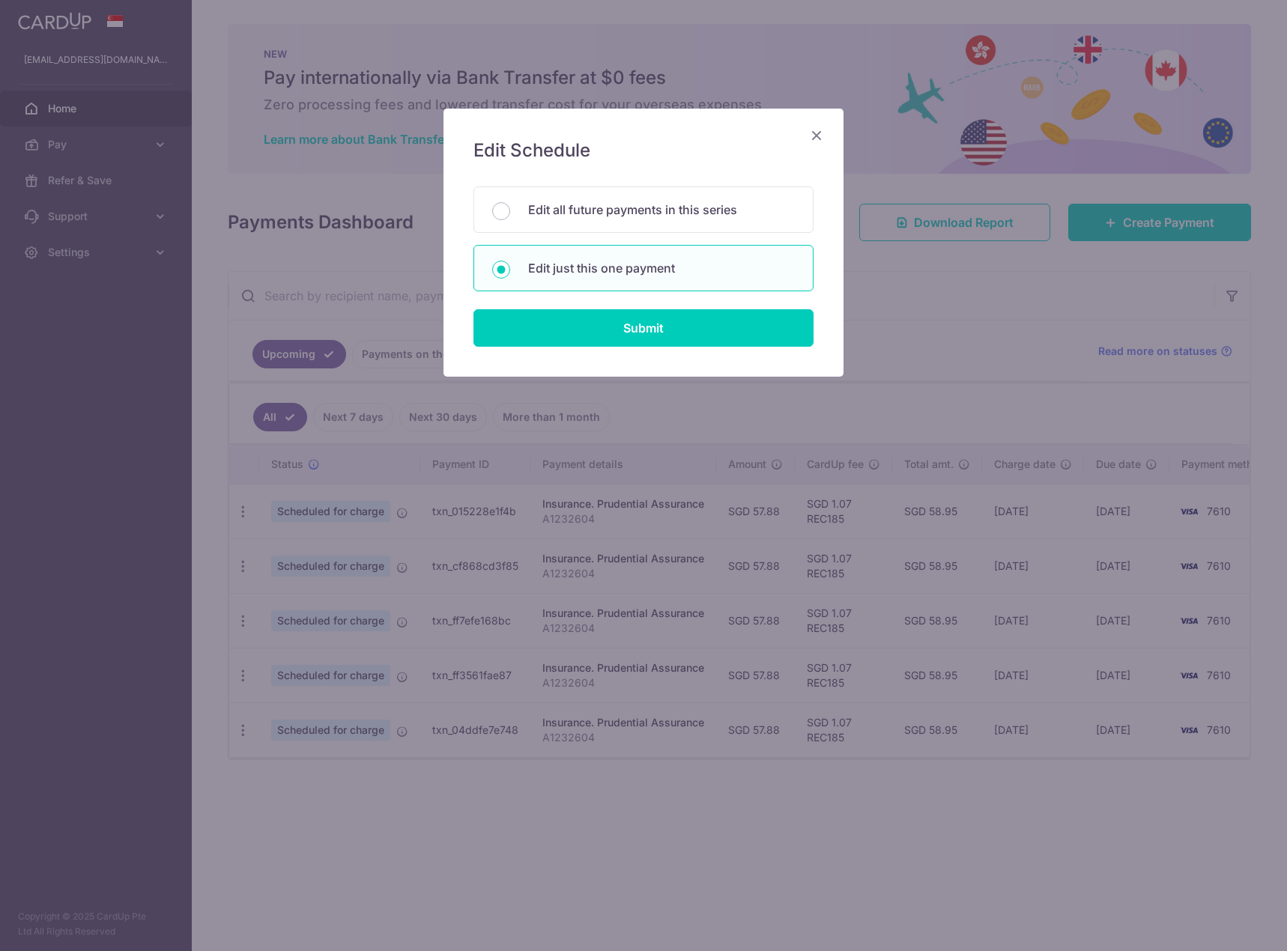
click at [812, 135] on icon "Close" at bounding box center [816, 135] width 18 height 19
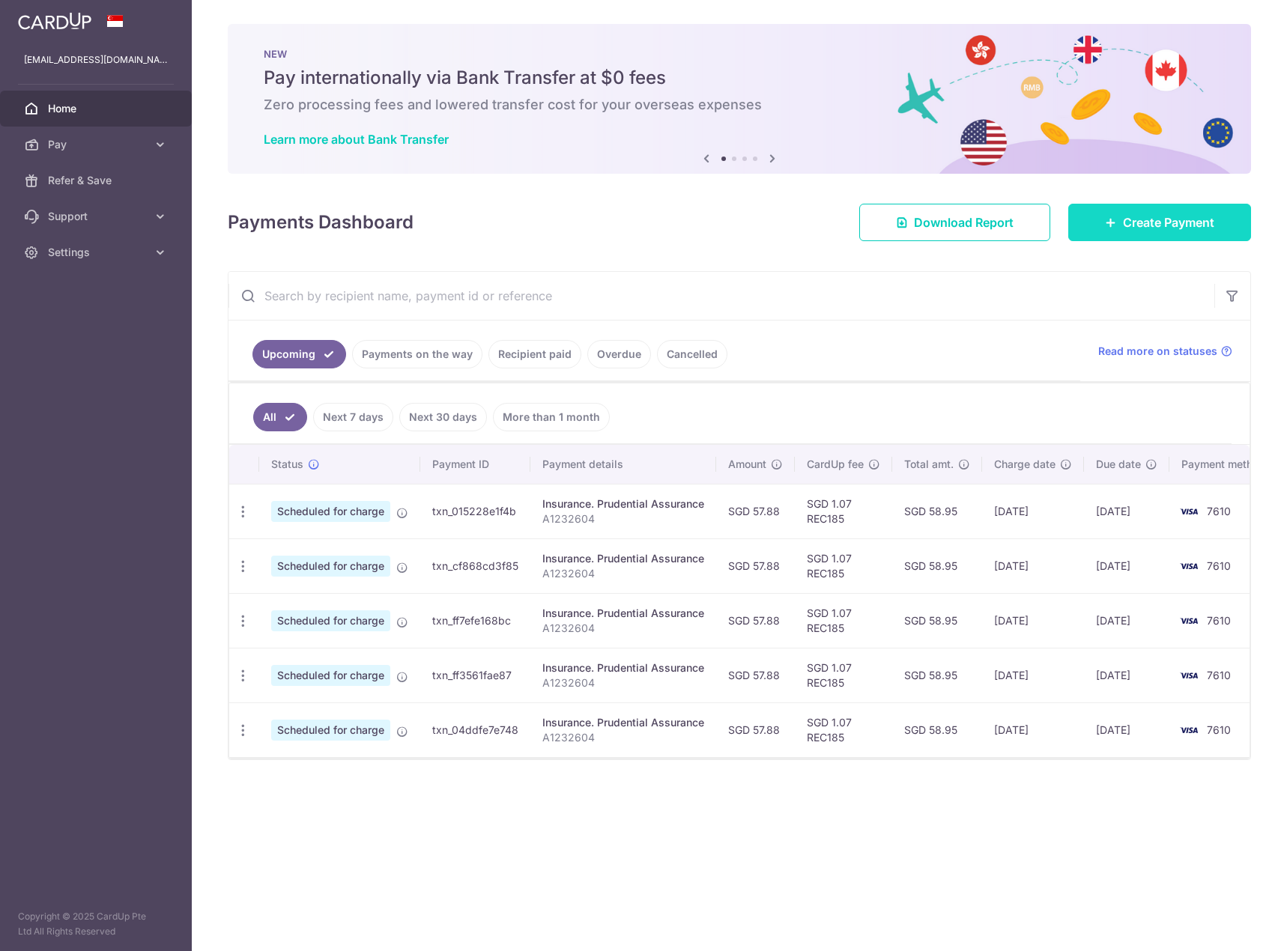
click at [1212, 226] on span "Create Payment" at bounding box center [1168, 222] width 91 height 18
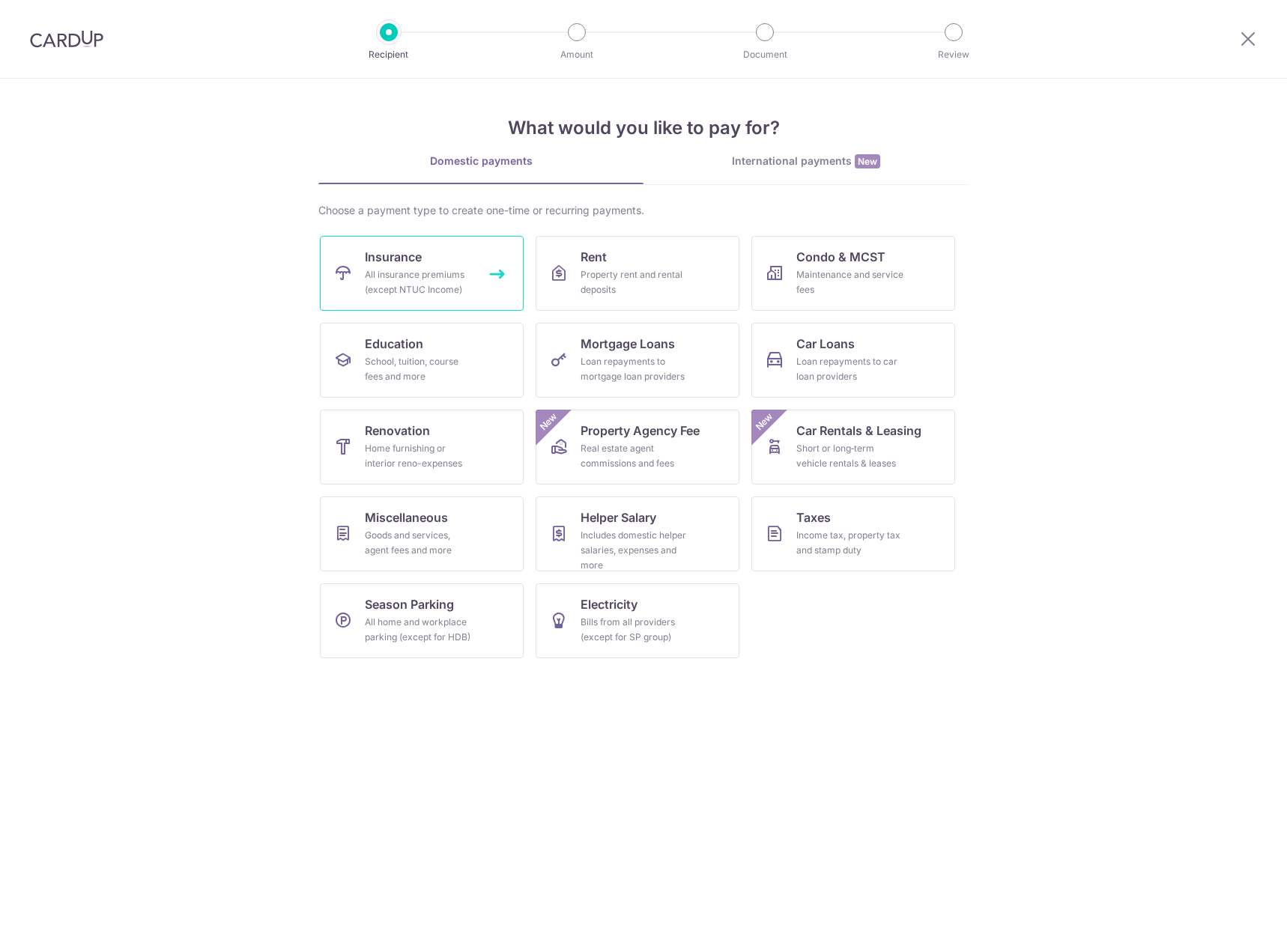
click at [458, 291] on div "All insurance premiums (except NTUC Income)" at bounding box center [419, 282] width 108 height 30
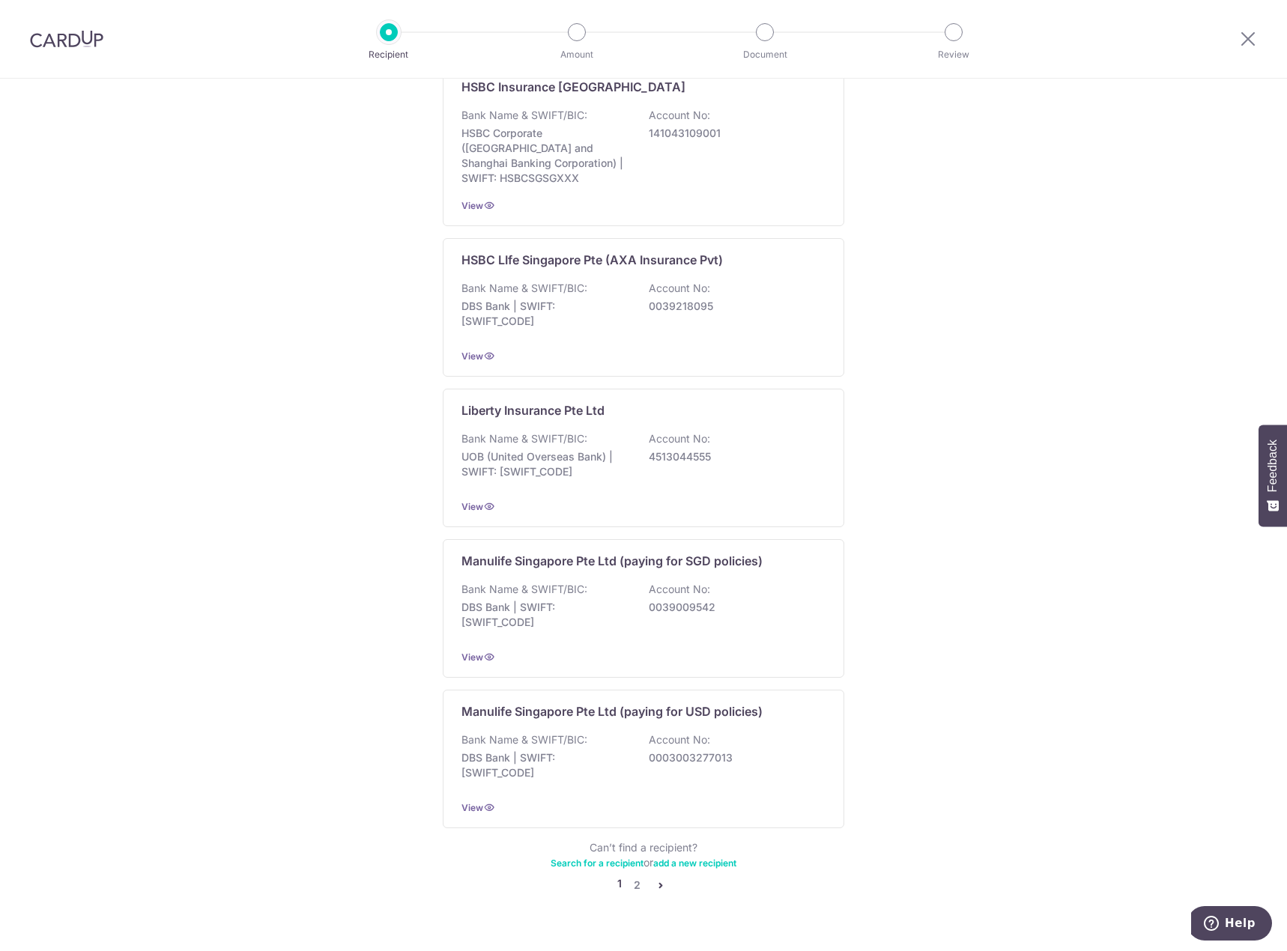
scroll to position [1094, 0]
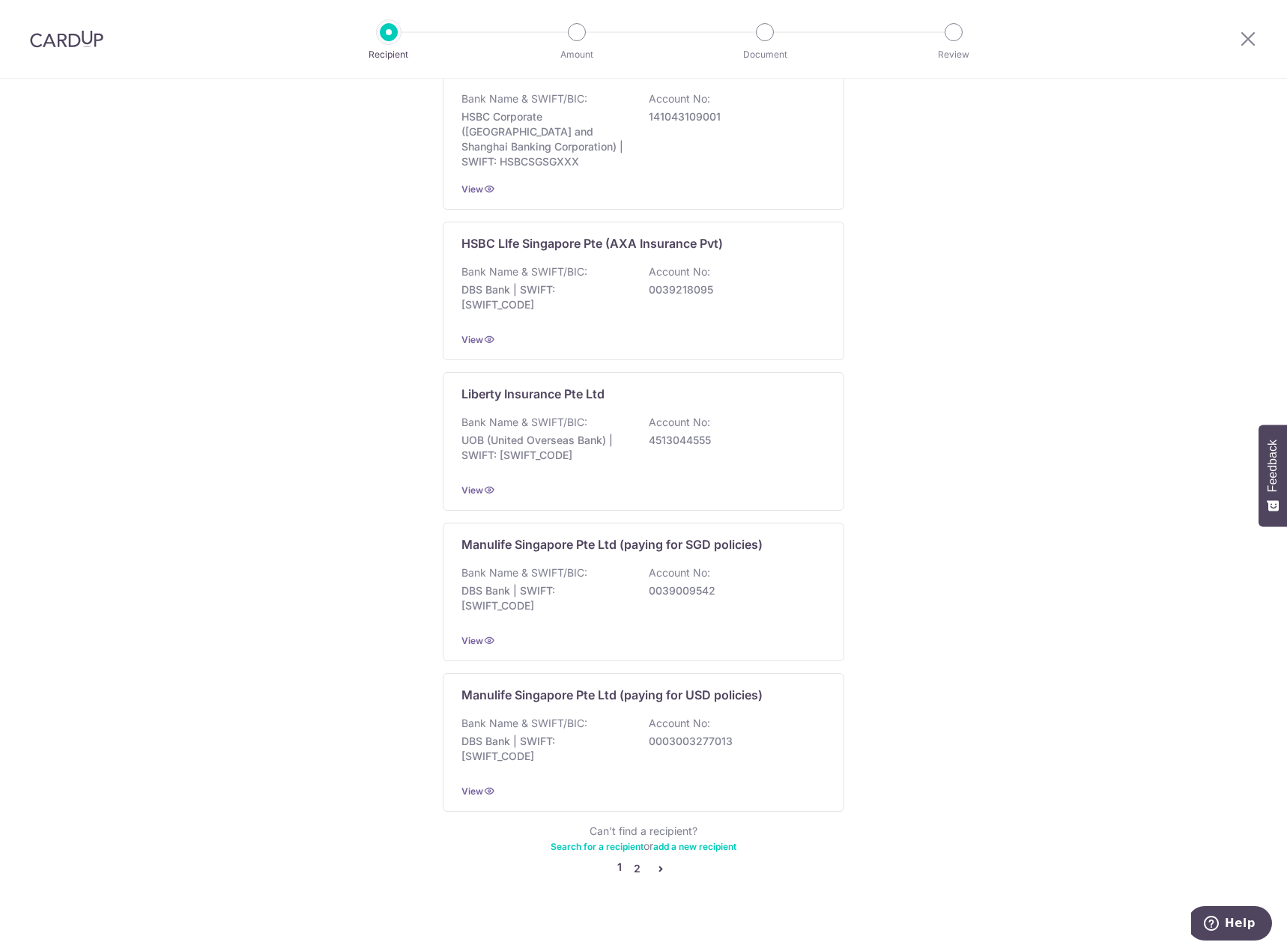
click at [634, 860] on link "2" at bounding box center [637, 869] width 18 height 18
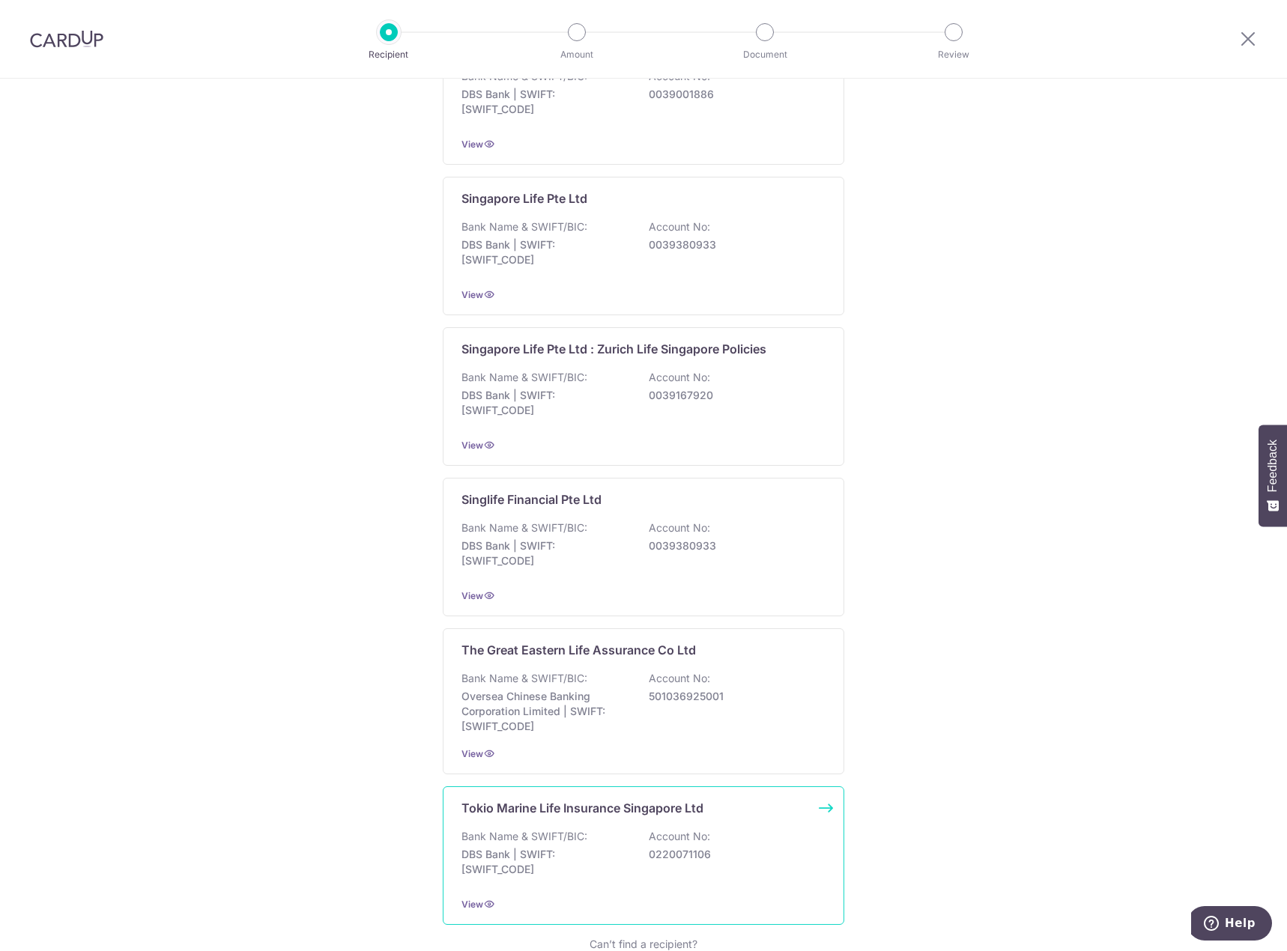
scroll to position [1102, 0]
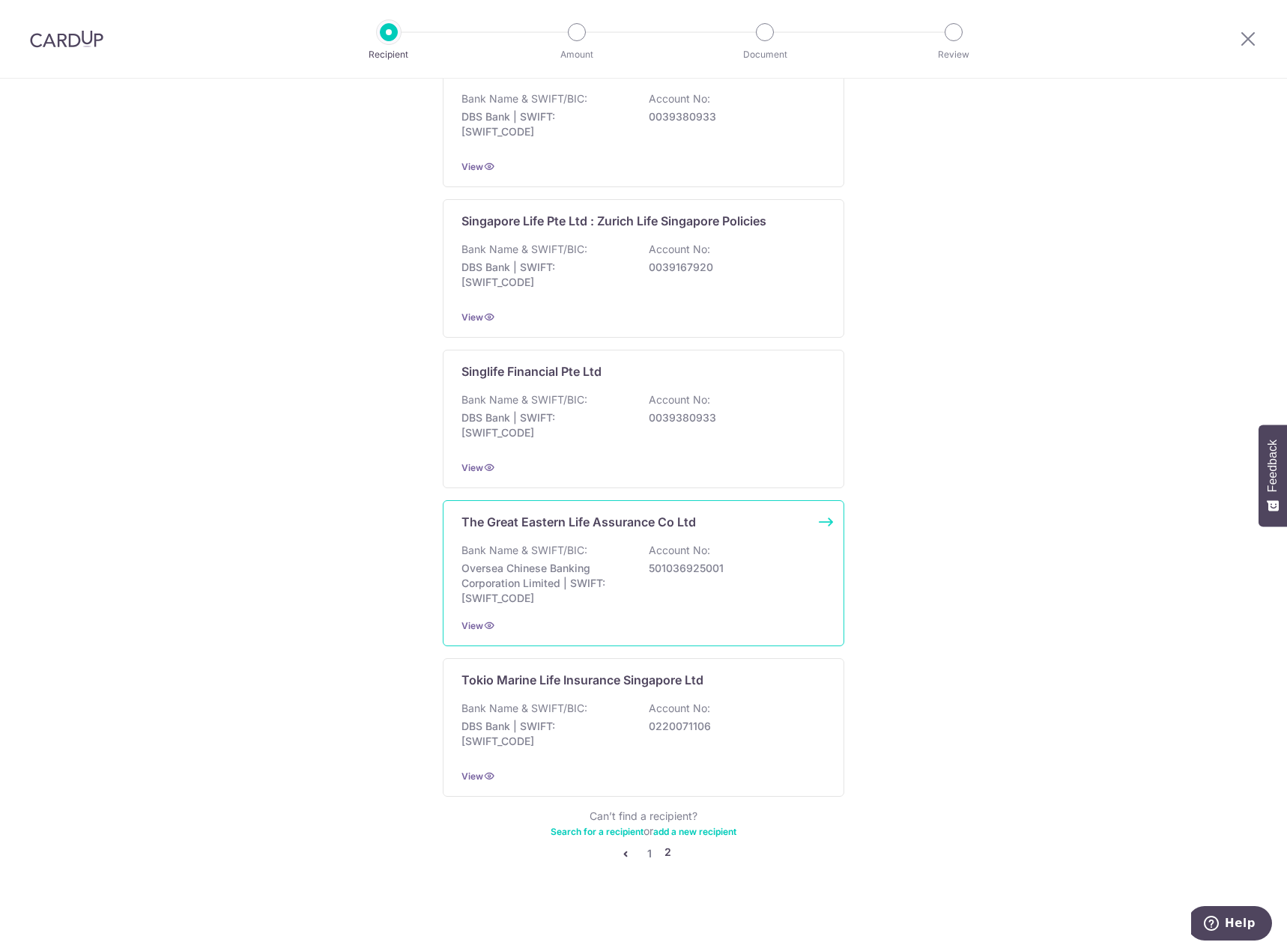
click at [567, 603] on p "Oversea Chinese Banking Corporation Limited | SWIFT: OCBCSGSGXXX" at bounding box center [545, 583] width 168 height 45
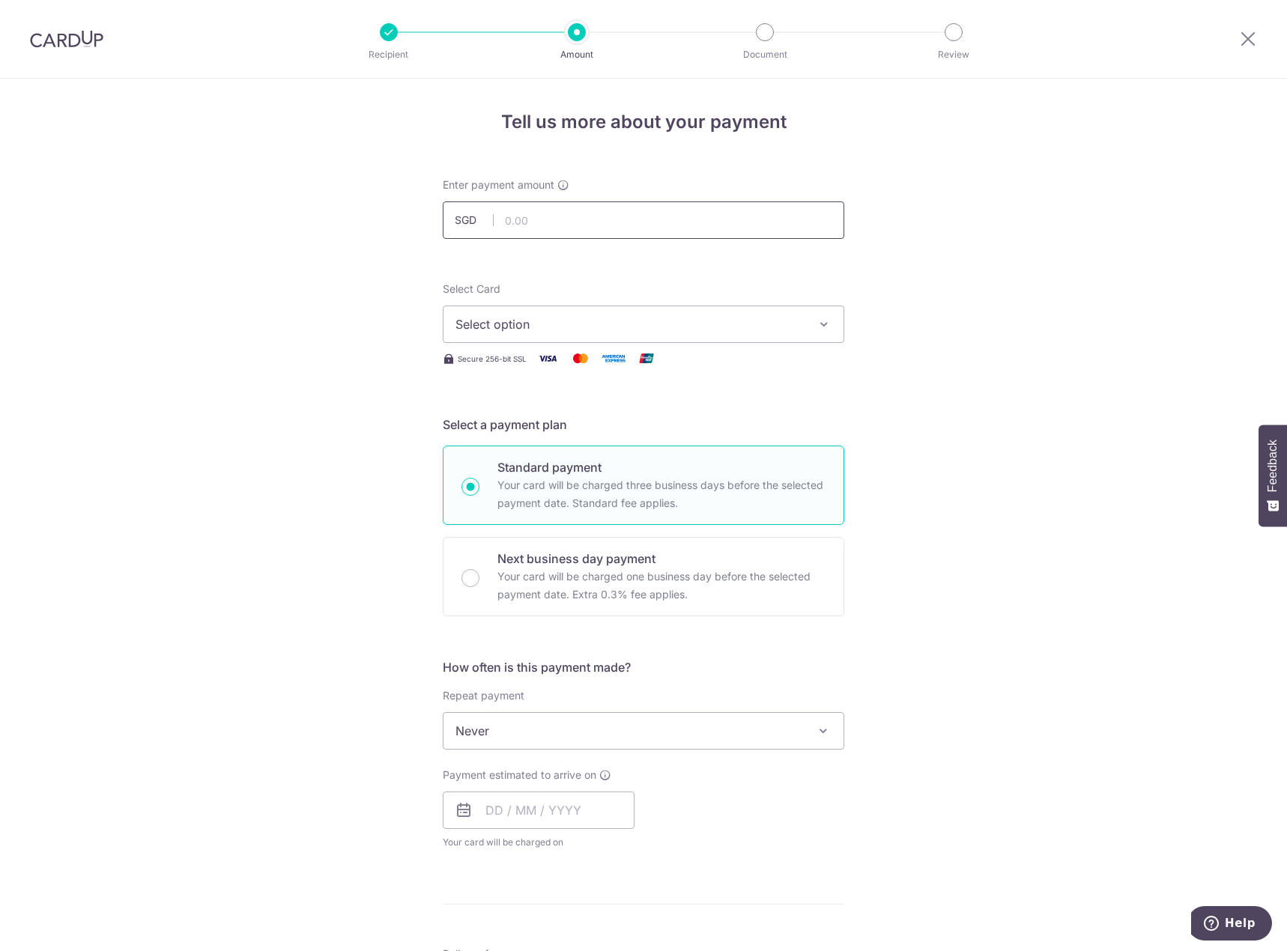
click at [520, 234] on input "text" at bounding box center [643, 219] width 401 height 37
type input "3,872.10"
click at [183, 353] on div "Tell us more about your payment Enter payment amount SGD 3,872.10 3872.10 Selec…" at bounding box center [643, 756] width 1287 height 1355
drag, startPoint x: 557, startPoint y: 323, endPoint x: 567, endPoint y: 335, distance: 15.4
click at [558, 323] on span "Select option" at bounding box center [629, 324] width 349 height 18
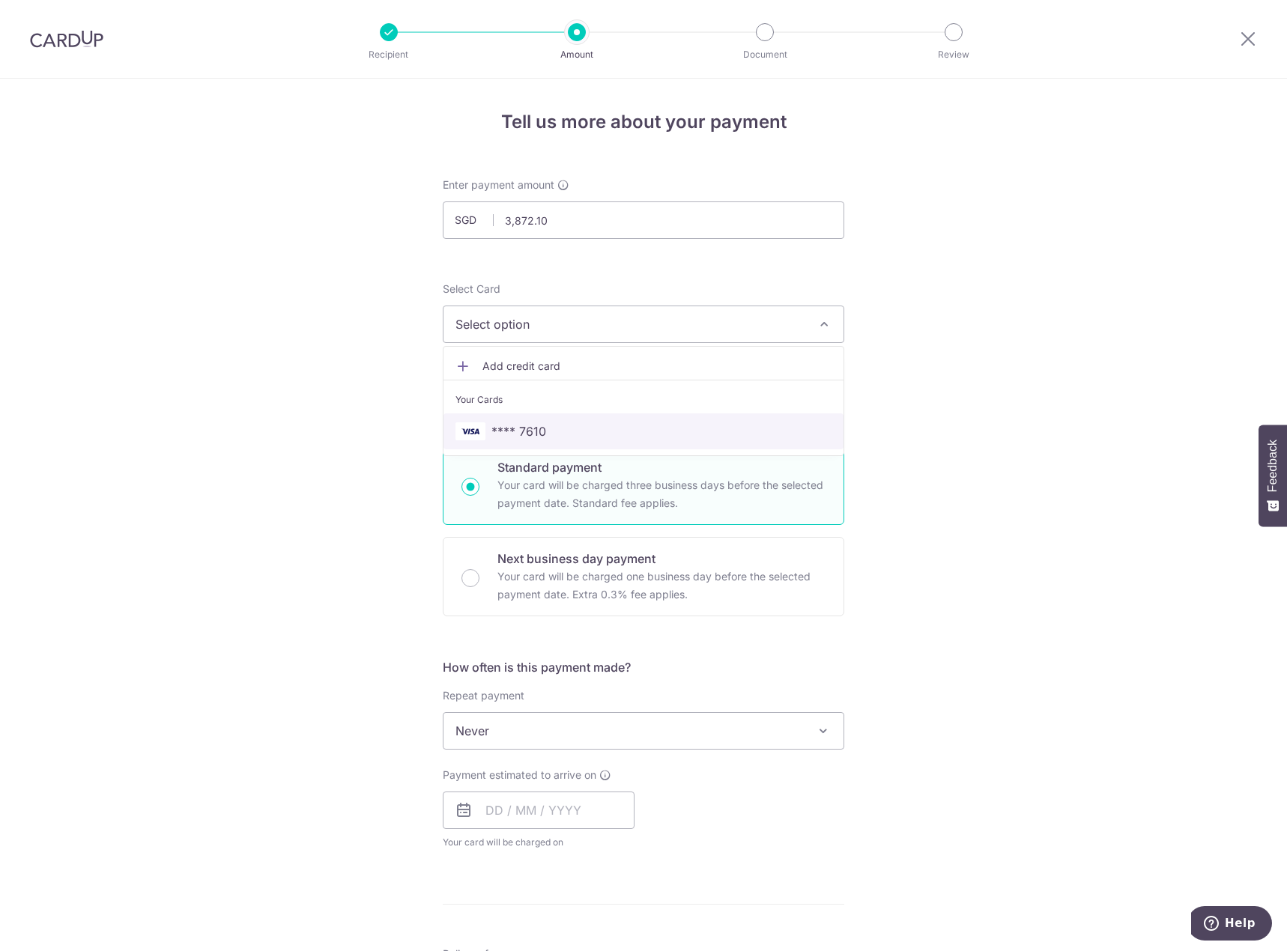
click at [565, 429] on span "**** 7610" at bounding box center [643, 431] width 376 height 18
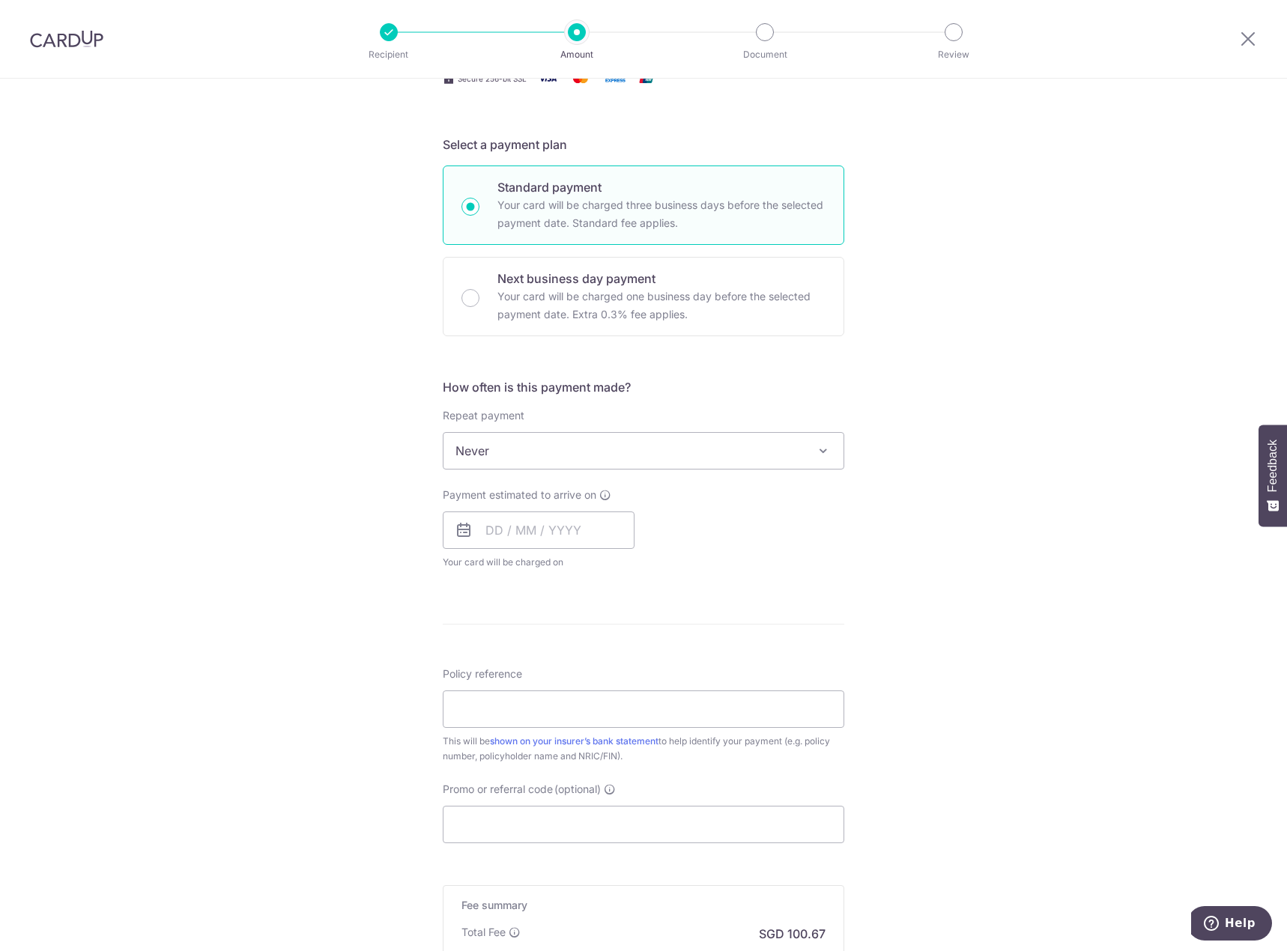
scroll to position [374, 0]
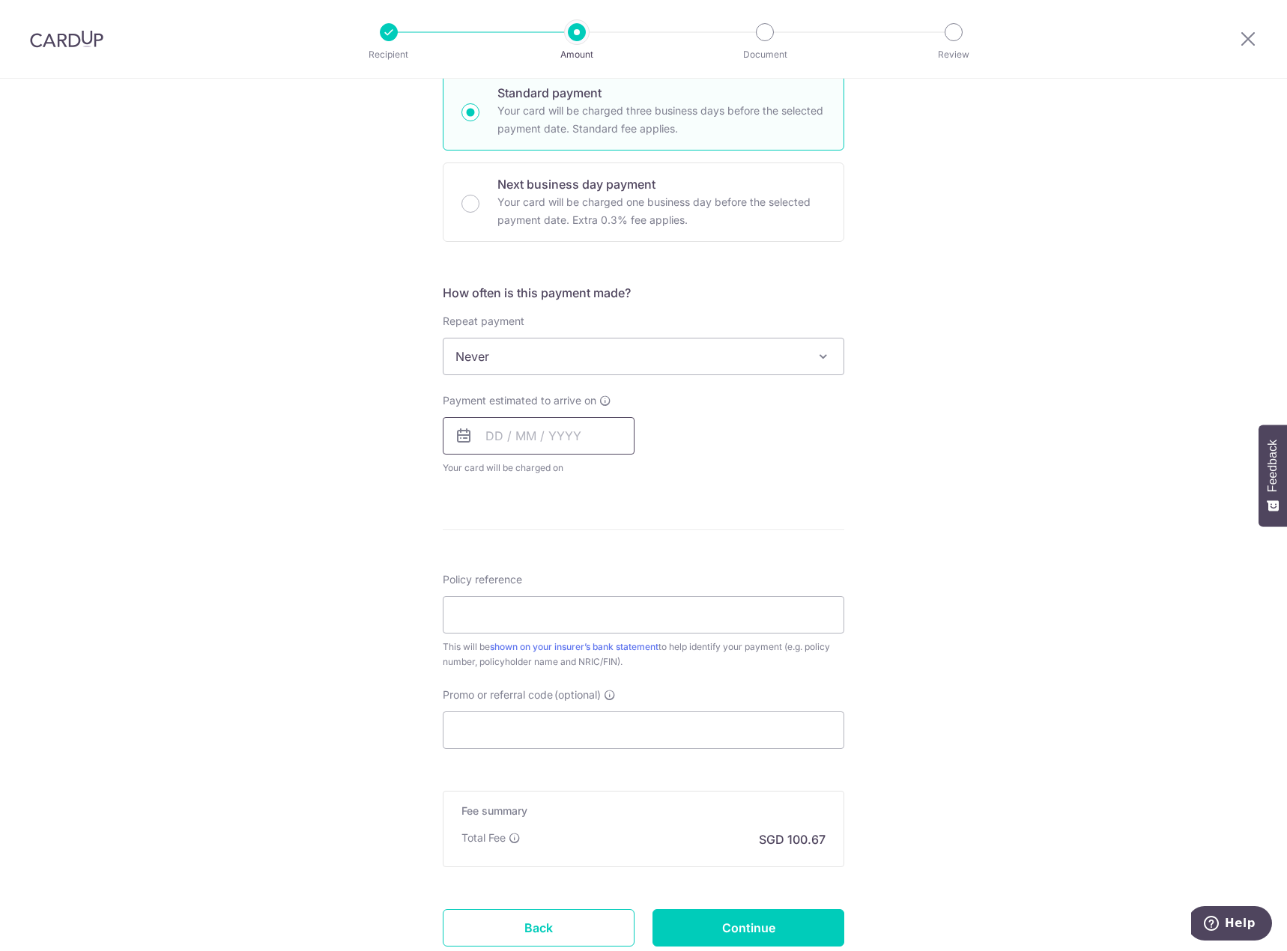
click at [555, 446] on input "text" at bounding box center [539, 435] width 192 height 37
click at [842, 425] on div "Payment estimated to arrive on Prev Next Sep Oct Nov Dec 2025 2026 2027 2028 20…" at bounding box center [643, 434] width 419 height 82
click at [571, 433] on input "text" at bounding box center [539, 435] width 192 height 37
click at [615, 539] on link "5" at bounding box center [623, 542] width 24 height 24
type input "05/09/2025"
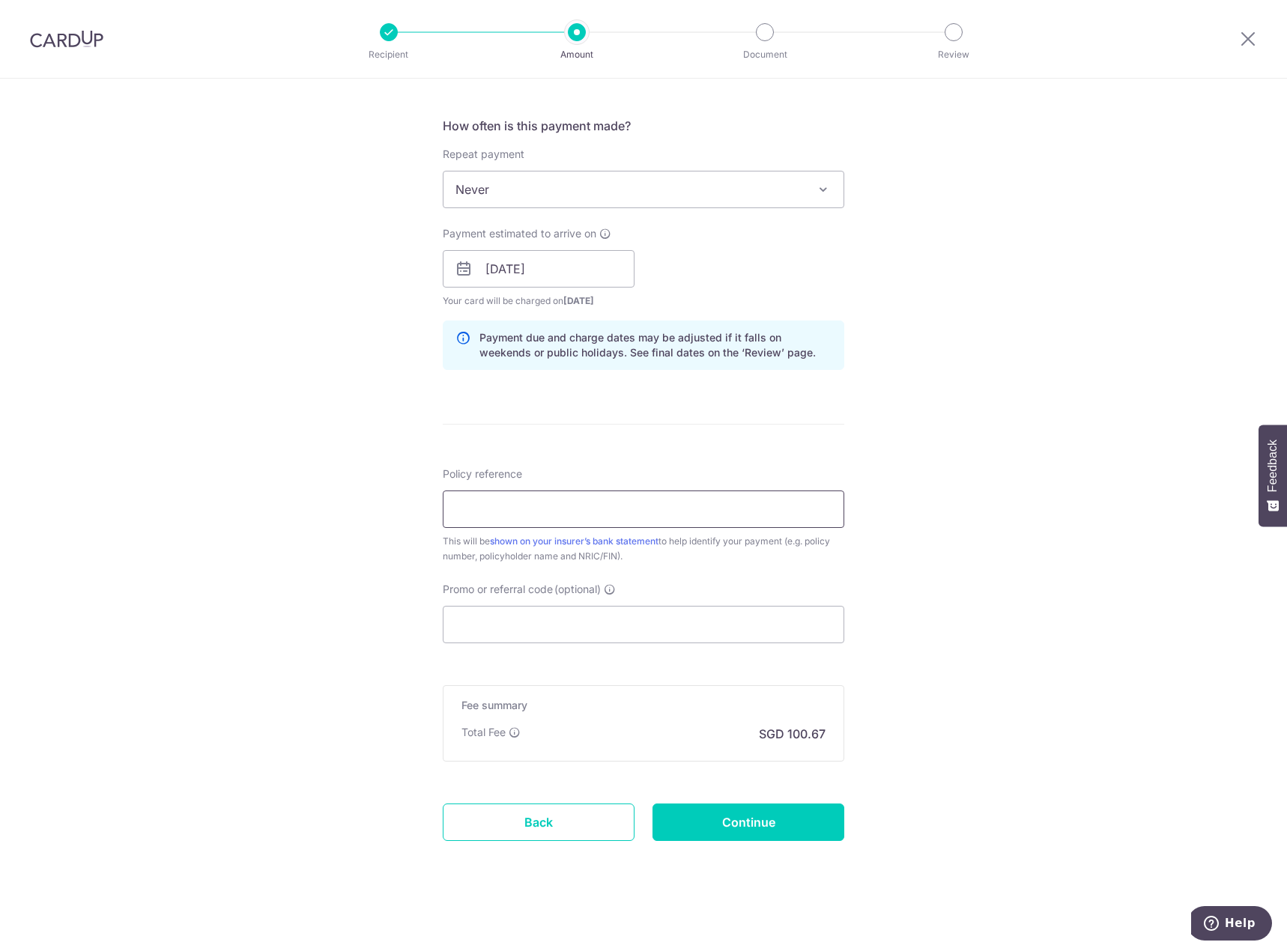
scroll to position [544, 0]
click at [649, 510] on input "Policy reference" at bounding box center [643, 506] width 401 height 37
type input "0254424726"
click at [733, 629] on input "Promo or referral code (optional)" at bounding box center [643, 622] width 401 height 37
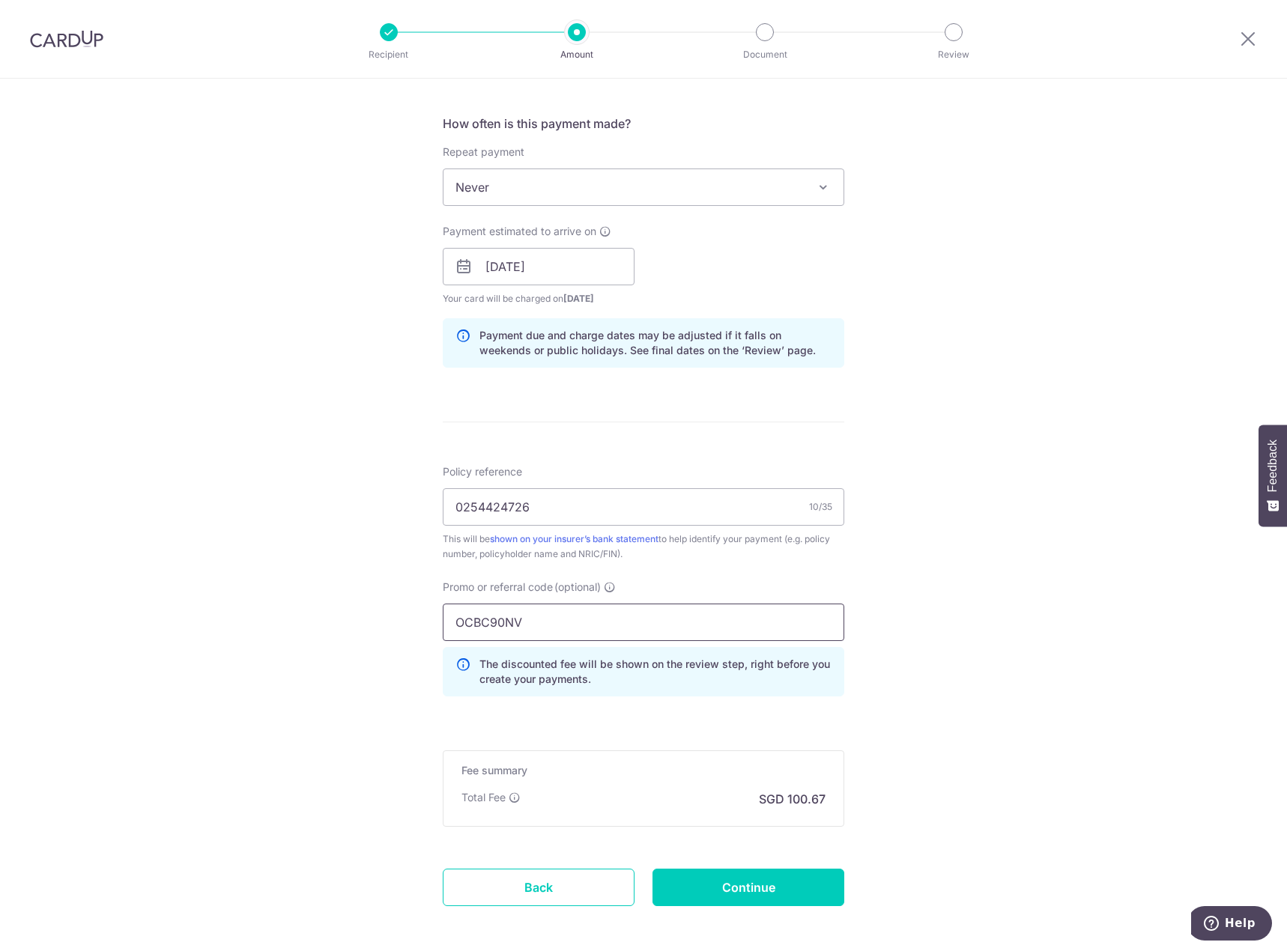
type input "OCBC90NV"
click at [1053, 659] on div "Tell us more about your payment Enter payment amount SGD 3,872.10 3872.10 Selec…" at bounding box center [643, 276] width 1287 height 1483
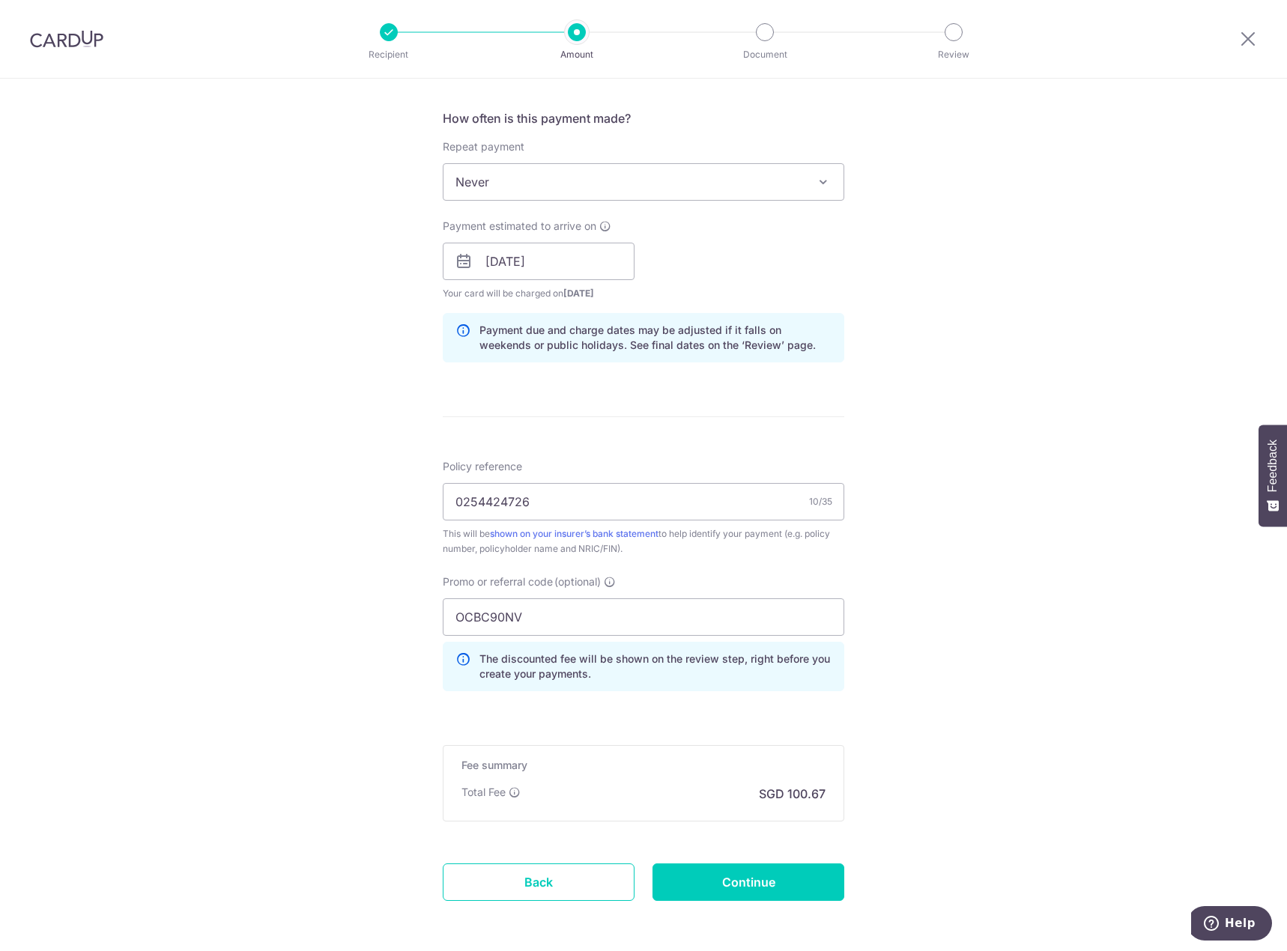
scroll to position [611, 0]
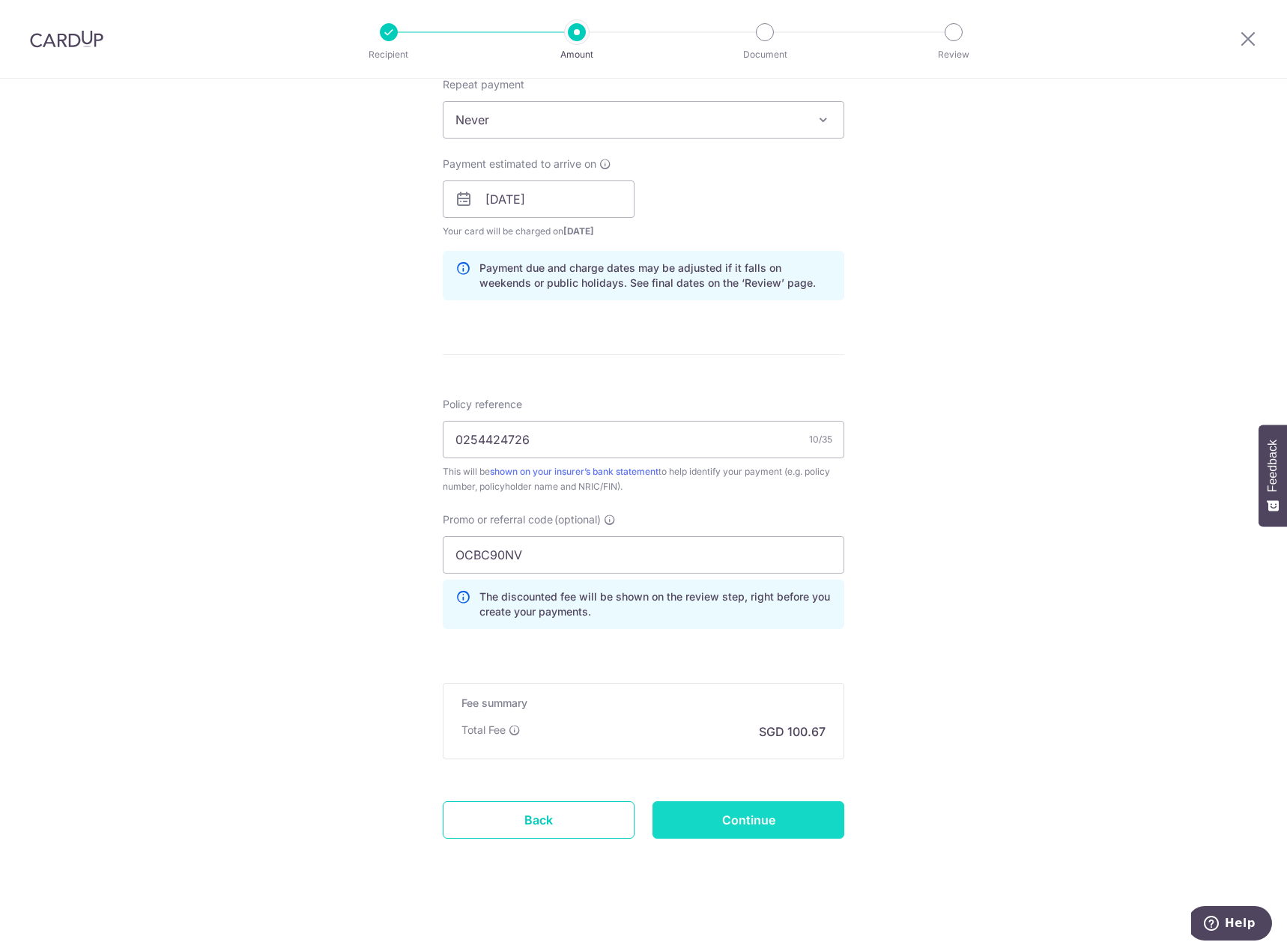
click at [752, 823] on input "Continue" at bounding box center [748, 819] width 192 height 37
type input "Create Schedule"
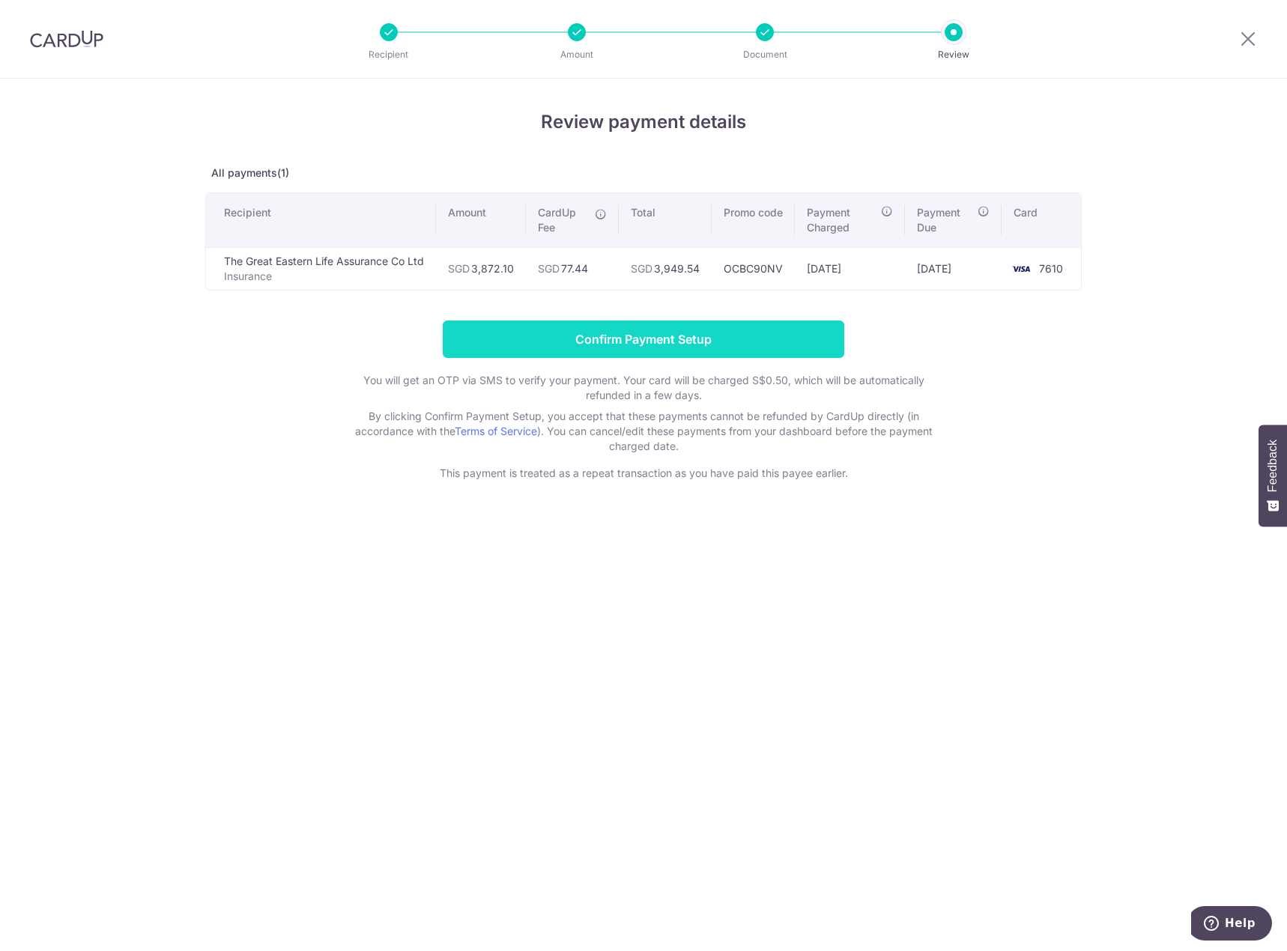
click at [781, 344] on input "Confirm Payment Setup" at bounding box center [643, 339] width 401 height 37
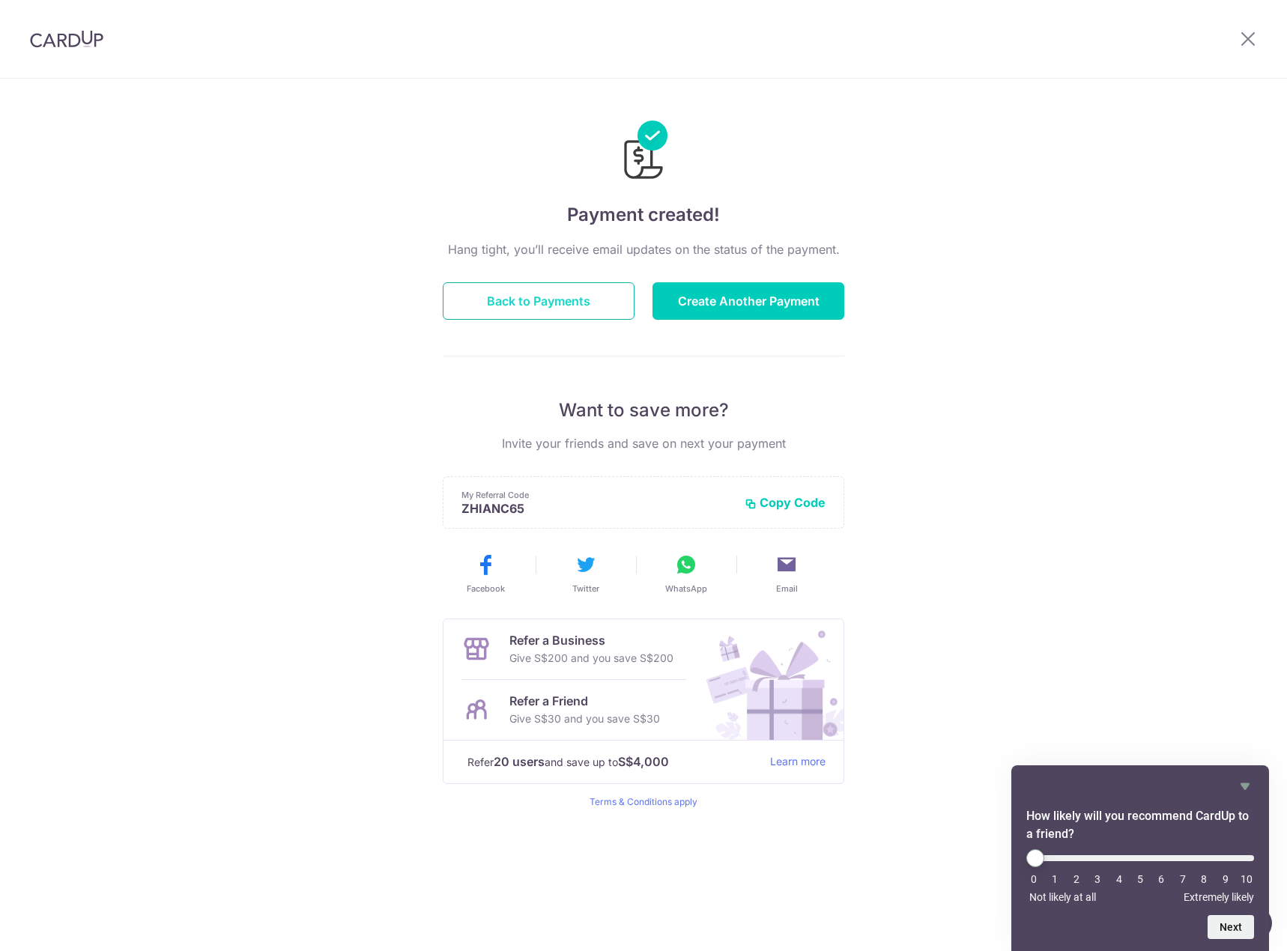
click at [583, 306] on button "Back to Payments" at bounding box center [539, 300] width 192 height 37
